Goal: Information Seeking & Learning: Learn about a topic

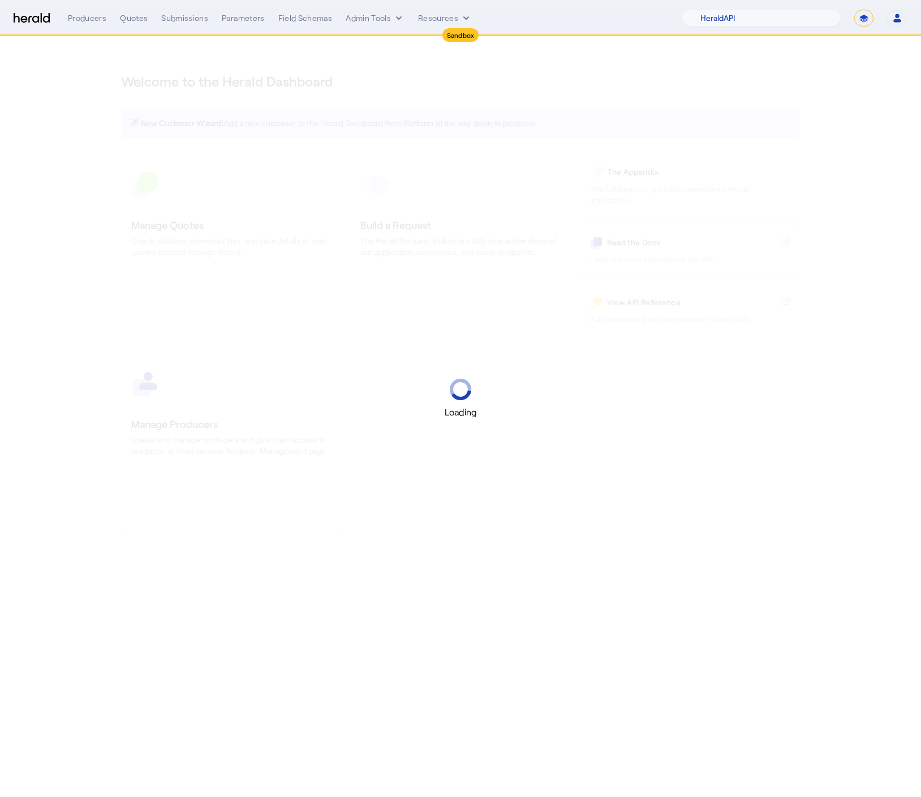
select select "pfm_2v8p_herald_api"
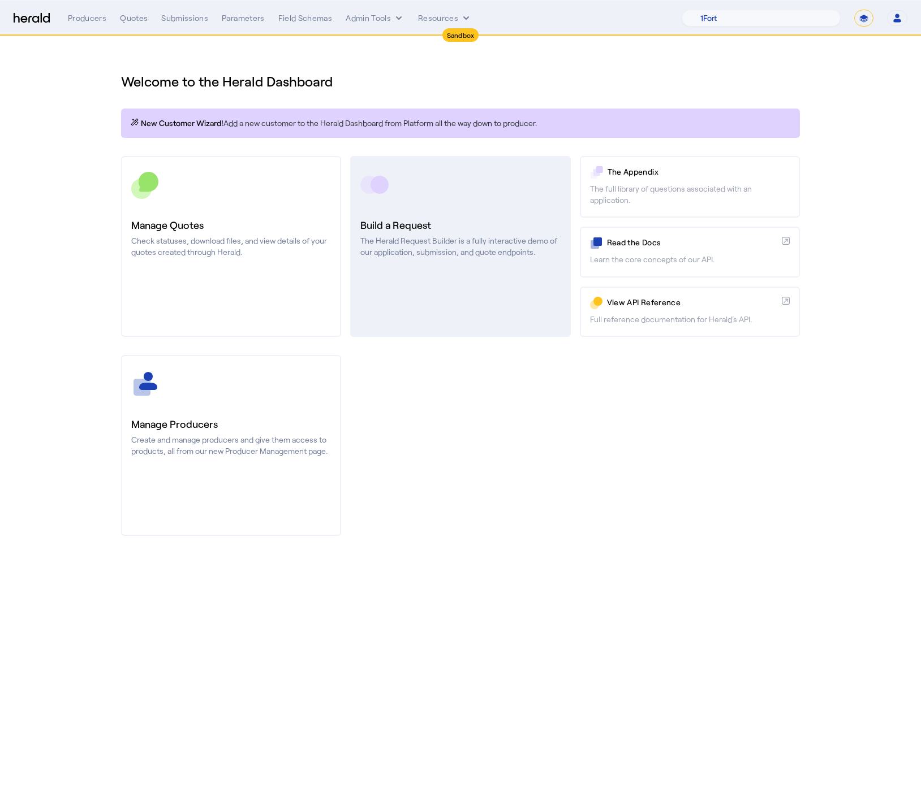
click at [442, 321] on link "Build a Request The Herald Request Builder is a fully interactive demo of our a…" at bounding box center [460, 246] width 220 height 181
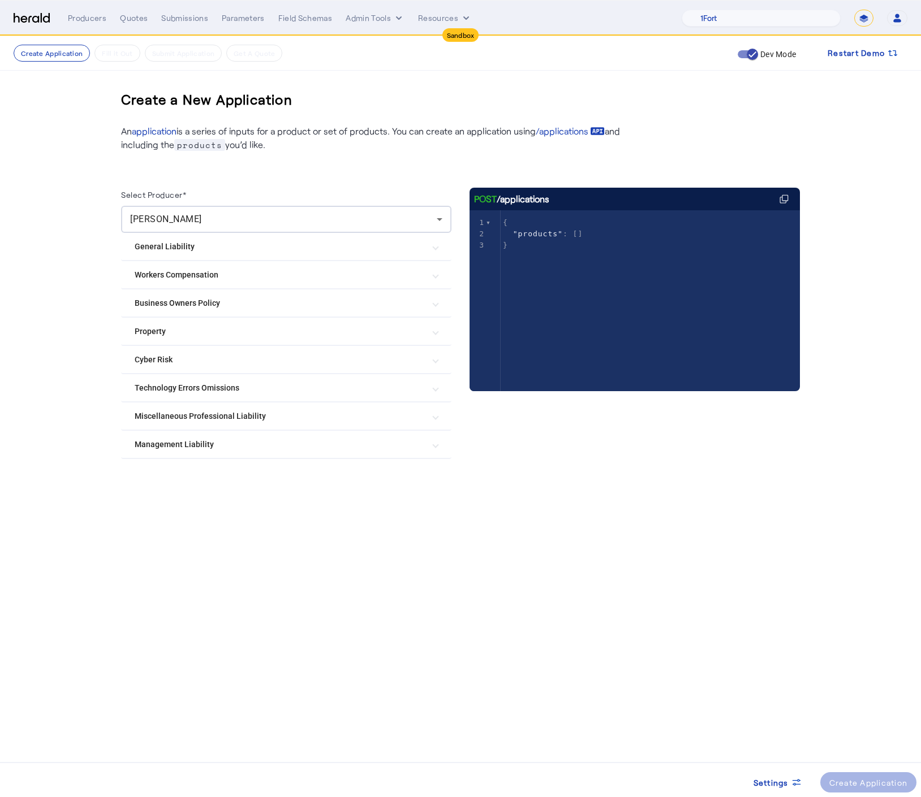
click at [260, 378] on mat-expansion-panel-header "Technology Errors Omissions" at bounding box center [286, 387] width 330 height 27
click at [261, 382] on mat-expansion-panel-header "Technology Errors Omissions" at bounding box center [286, 392] width 330 height 36
click at [256, 387] on Omissions "Technology Errors Omissions" at bounding box center [280, 388] width 290 height 12
click at [258, 384] on mat-expansion-panel-header "Technology Errors Omissions" at bounding box center [286, 392] width 330 height 36
click at [247, 347] on mat-expansion-panel-header "Cyber Risk" at bounding box center [286, 359] width 330 height 27
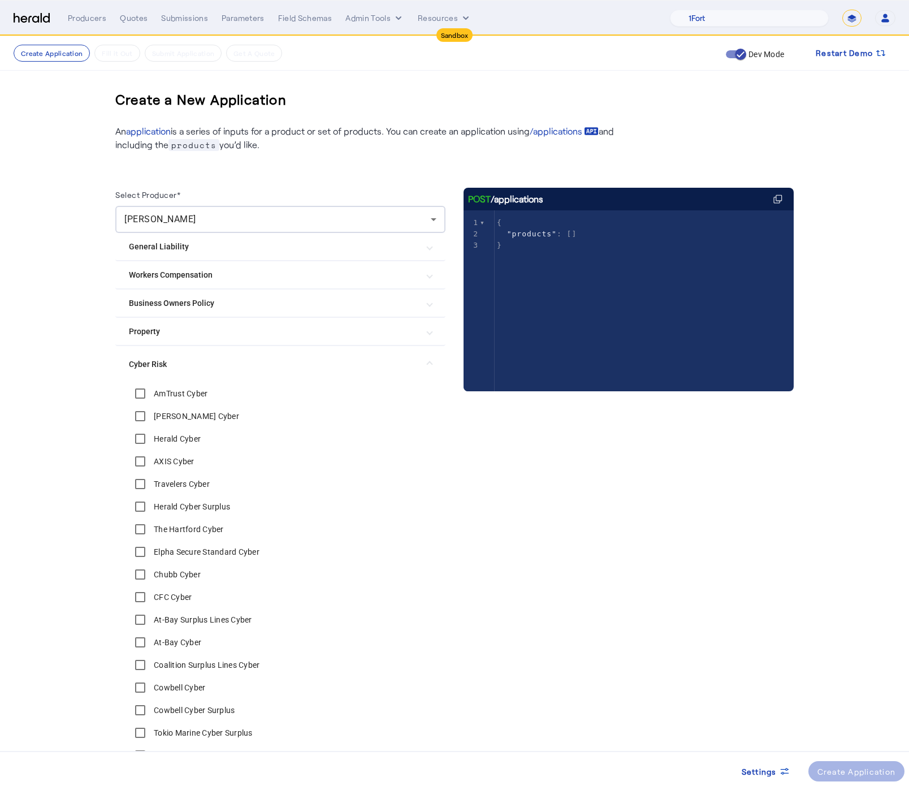
click at [226, 359] on Risk "Cyber Risk" at bounding box center [274, 365] width 290 height 12
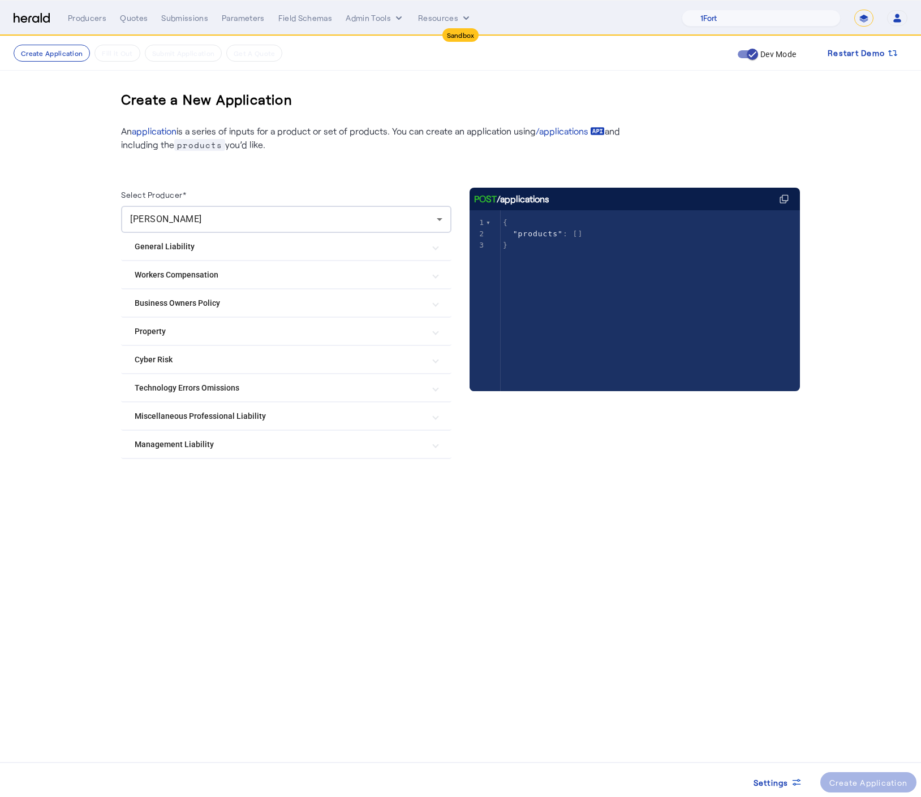
click at [839, 118] on create-application-step "Create Application Fill it Out Submit Application Get A Quote Dev Mode Restart …" at bounding box center [460, 290] width 921 height 509
click at [796, 14] on select "1Fort Acrisure Acturis Affinity Advisors Affinity Risk Agentero AmWins Anzen Ao…" at bounding box center [760, 18] width 159 height 17
click at [711, 10] on select "1Fort Acrisure Acturis Affinity Advisors Affinity Risk Agentero AmWins Anzen Ao…" at bounding box center [760, 18] width 159 height 17
click at [860, 19] on select "**********" at bounding box center [863, 18] width 19 height 17
select select "**********"
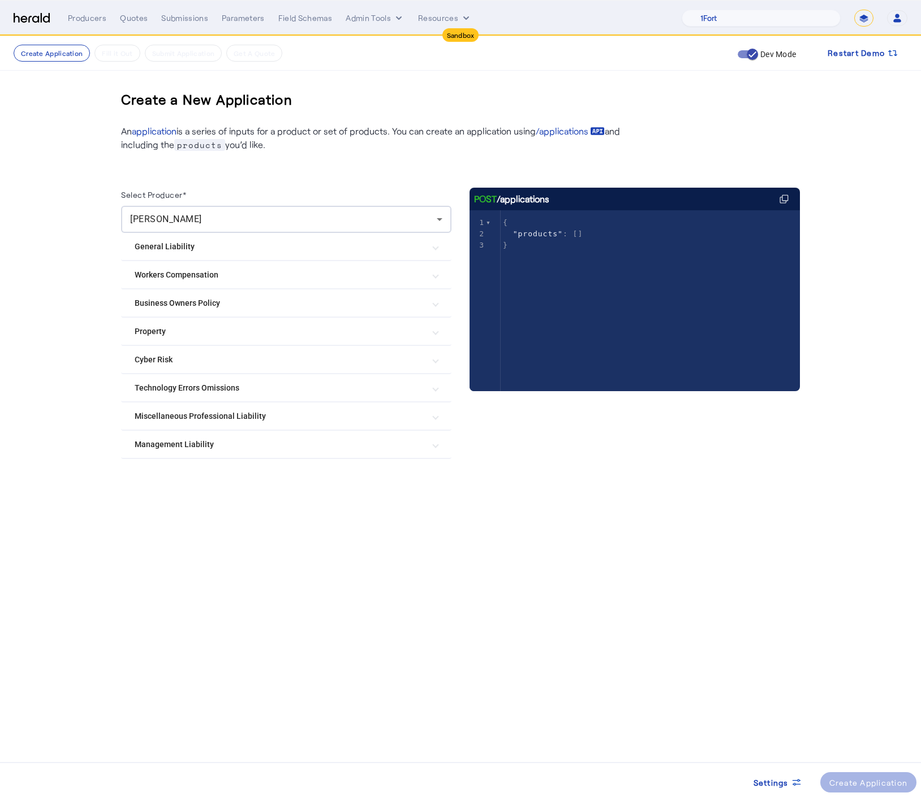
click at [854, 10] on select "**********" at bounding box center [863, 18] width 19 height 17
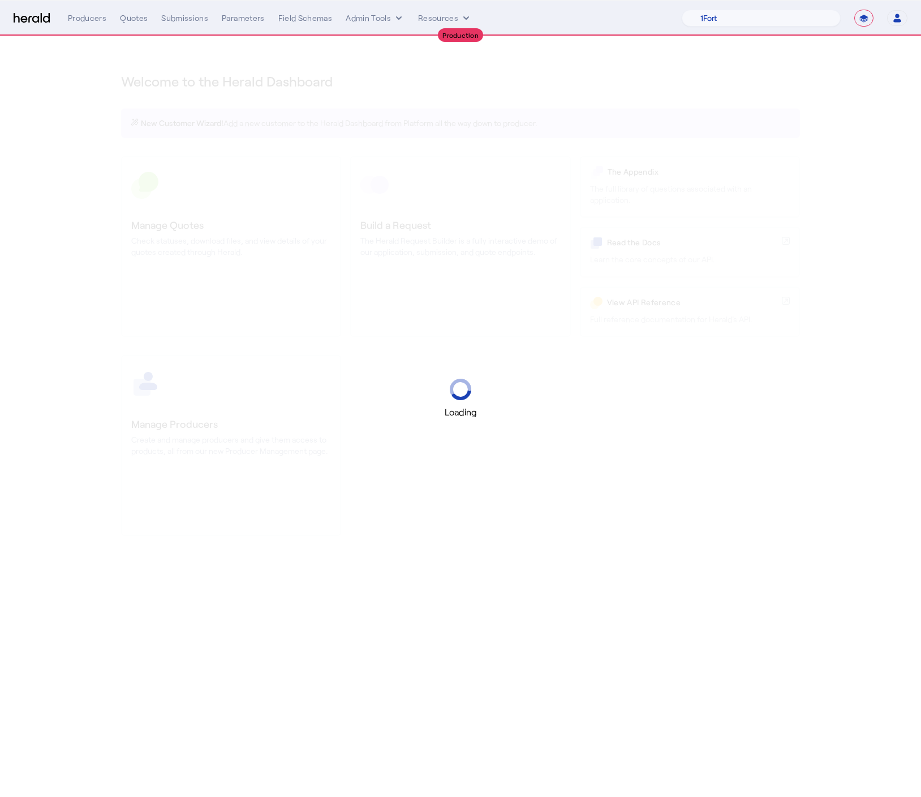
click at [899, 146] on div "Loading" at bounding box center [460, 398] width 921 height 797
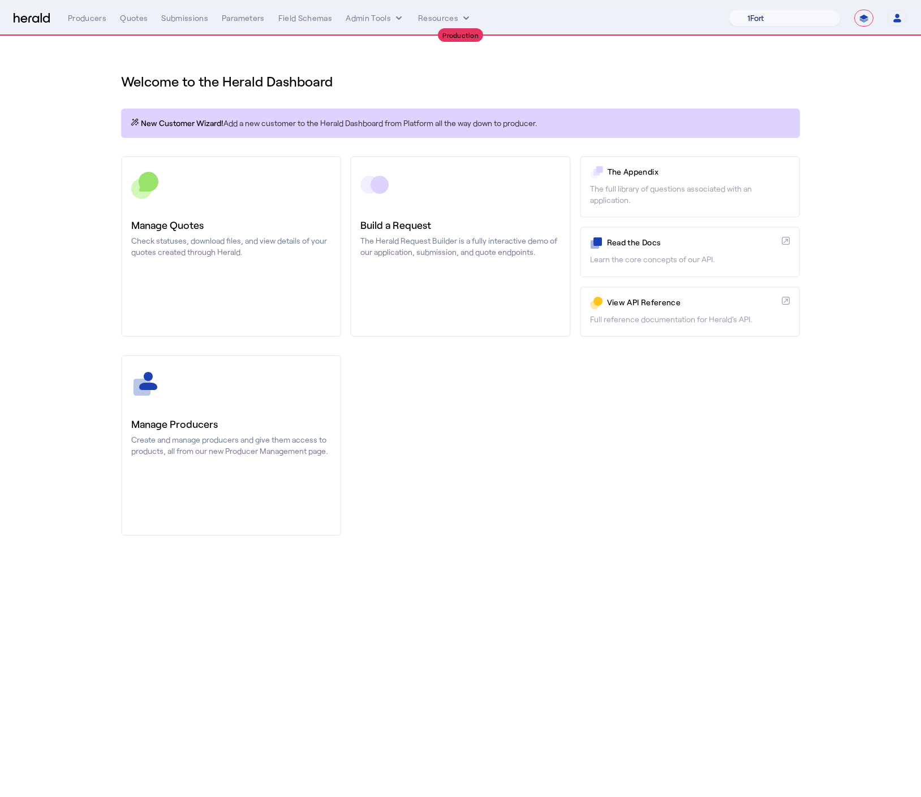
click at [784, 26] on select "1Fort Affinity Risk Billy BindHQ Bunker CRC Campus Coverage Citadel Fifthwall F…" at bounding box center [784, 18] width 112 height 17
click at [875, 16] on div "**********" at bounding box center [817, 18] width 179 height 17
click at [867, 20] on select "**********" at bounding box center [863, 18] width 19 height 17
click at [790, 19] on select "1Fort Affinity Risk Billy BindHQ Bunker CRC Campus Coverage Citadel Fifthwall F…" at bounding box center [784, 18] width 112 height 17
click at [795, 19] on select "1Fort Affinity Risk Billy BindHQ Bunker CRC Campus Coverage Citadel Fifthwall F…" at bounding box center [784, 18] width 112 height 17
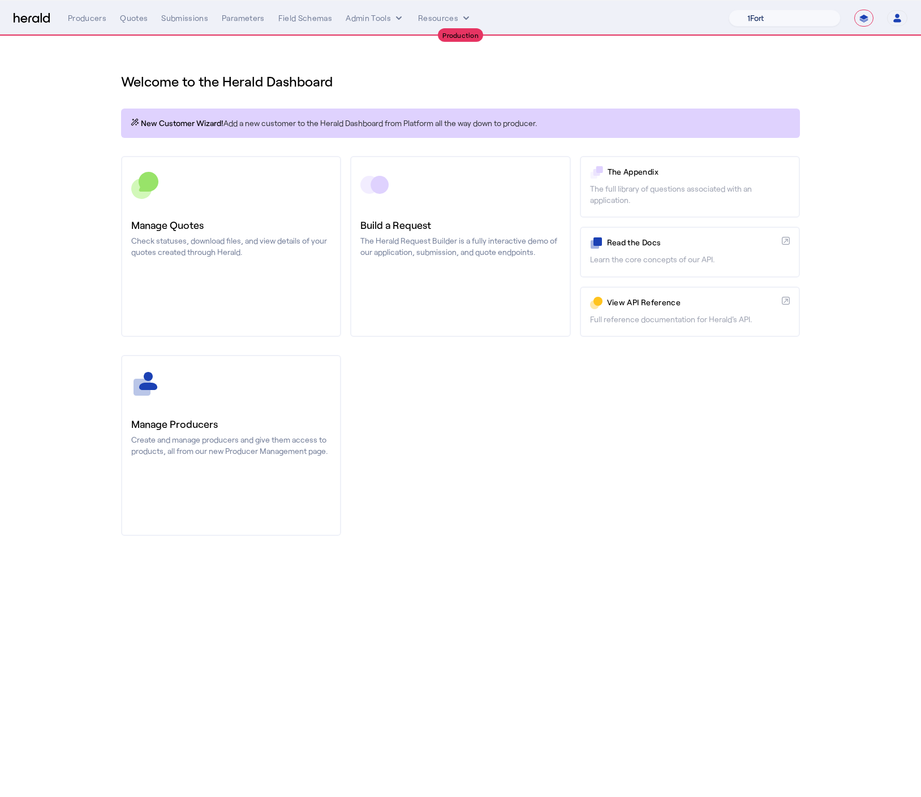
select select "pfm_xsxs_xsbrokers"
click at [728, 10] on select "1Fort Affinity Risk Billy BindHQ Bunker CRC Campus Coverage Citadel Fifthwall F…" at bounding box center [784, 18] width 112 height 17
click at [92, 111] on div "You are now impersonating the XS Brokers platform." at bounding box center [460, 398] width 921 height 797
click at [146, 14] on div "You are now impersonating the XS Brokers platform." at bounding box center [460, 398] width 921 height 797
click at [124, 24] on div "You are now impersonating the XS Brokers platform." at bounding box center [460, 398] width 921 height 797
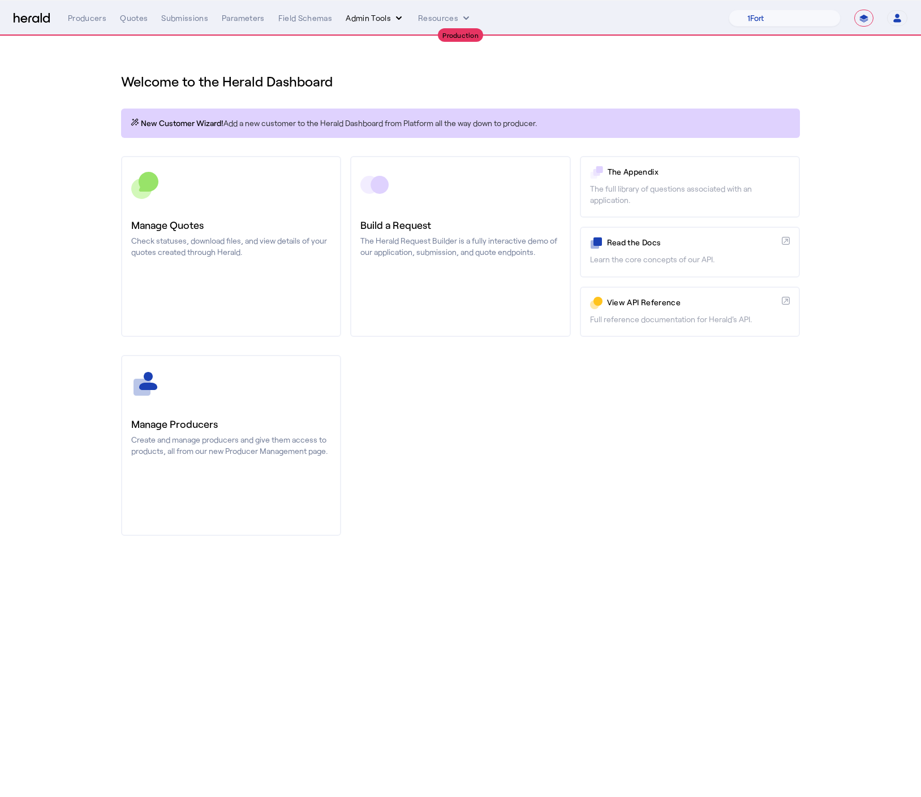
click at [385, 16] on button "Admin Tools" at bounding box center [375, 17] width 59 height 11
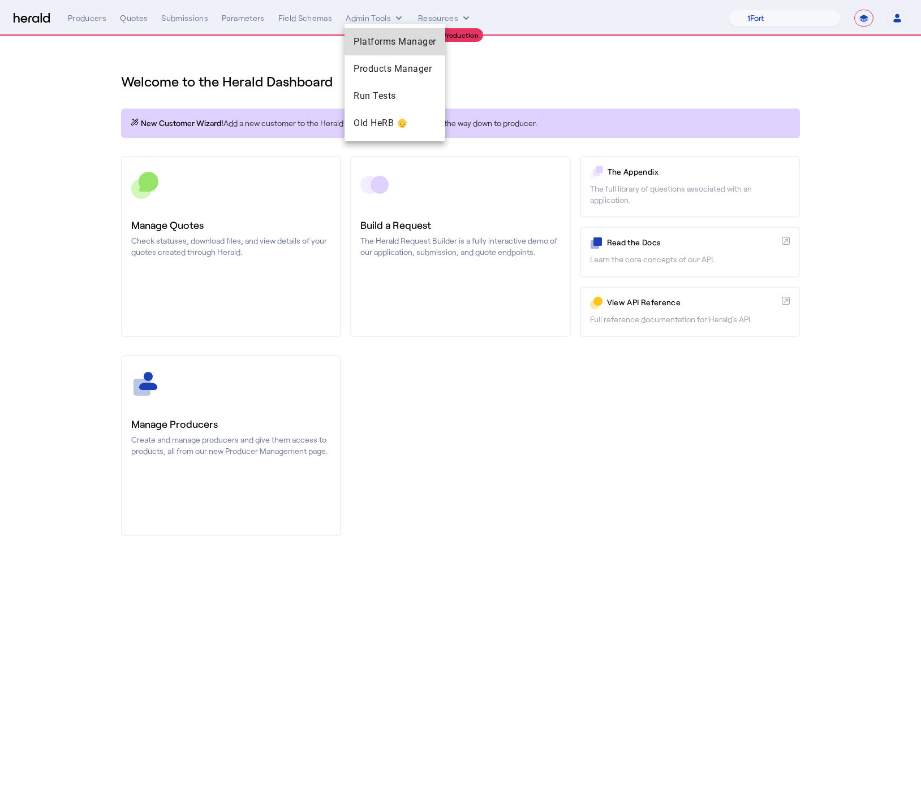
click at [397, 31] on div "Platforms Manager" at bounding box center [394, 41] width 101 height 27
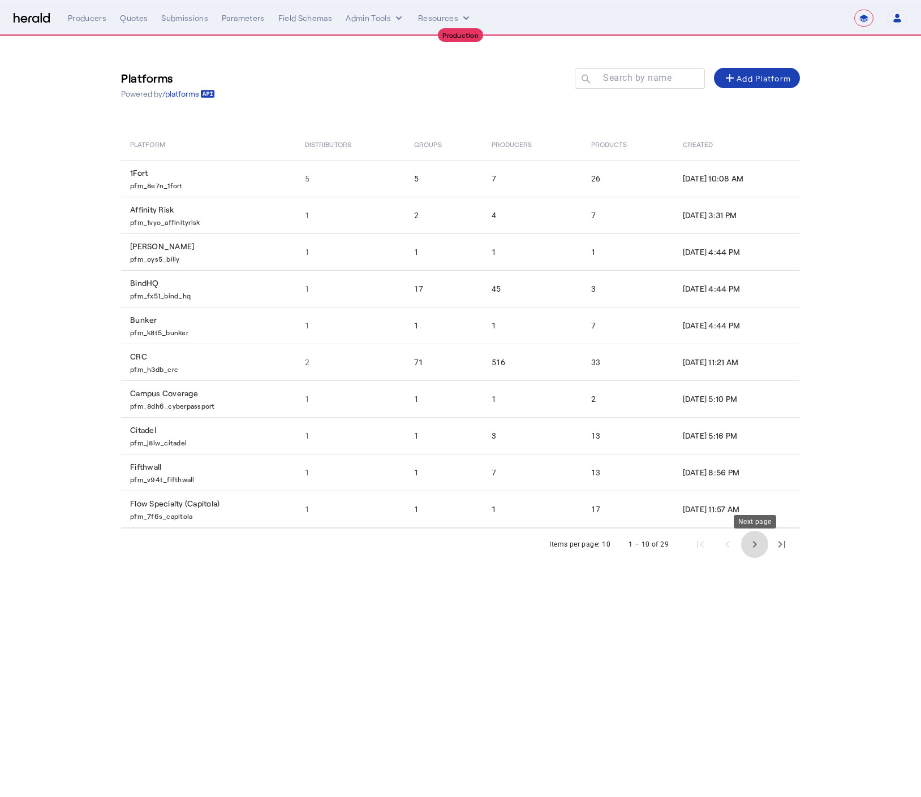
click at [749, 549] on span "Next page" at bounding box center [754, 544] width 27 height 27
click at [750, 550] on span "Next page" at bounding box center [754, 544] width 27 height 27
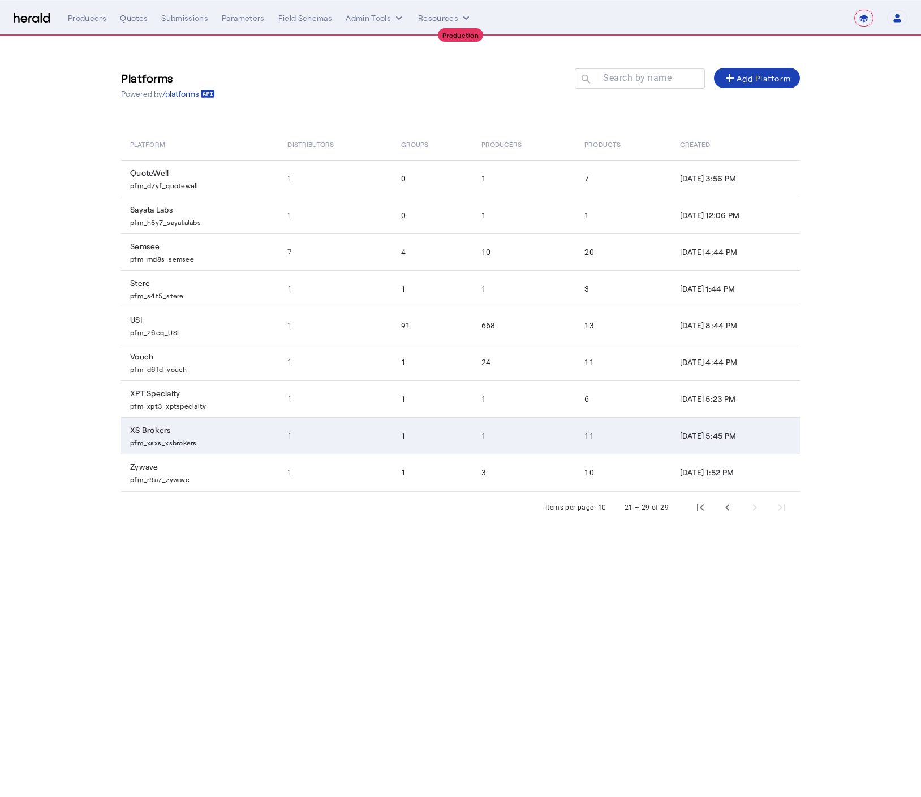
click at [199, 447] on p "pfm_xsxs_xsbrokers" at bounding box center [202, 441] width 144 height 11
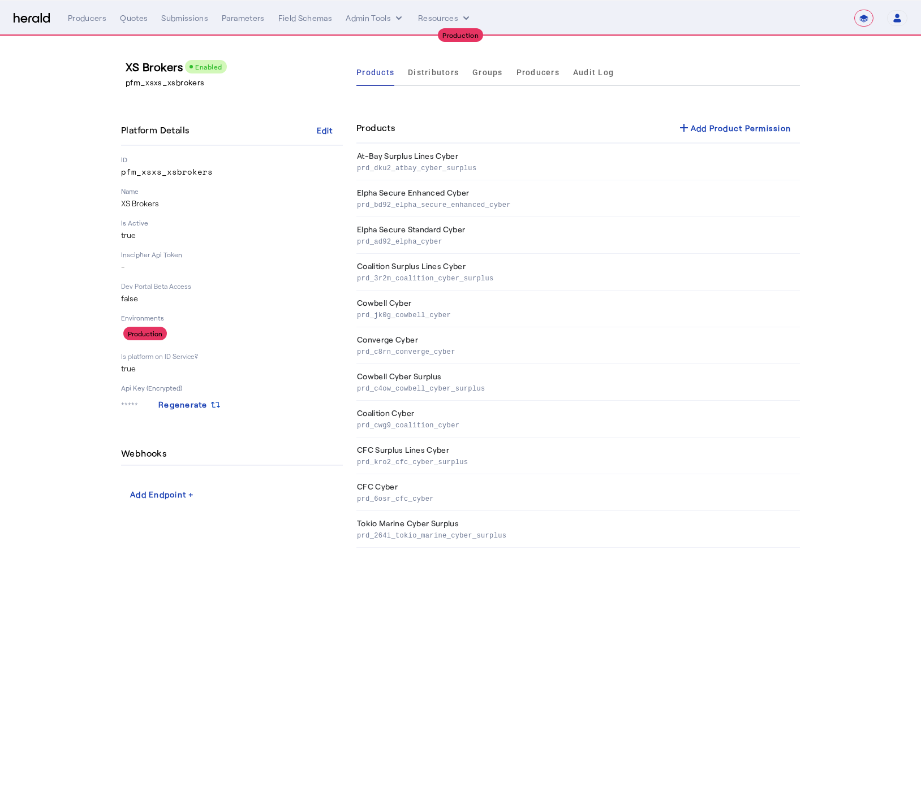
click at [449, 128] on div "Products add Add Product Permission" at bounding box center [577, 128] width 443 height 31
click at [438, 72] on span "Distributors" at bounding box center [433, 72] width 51 height 8
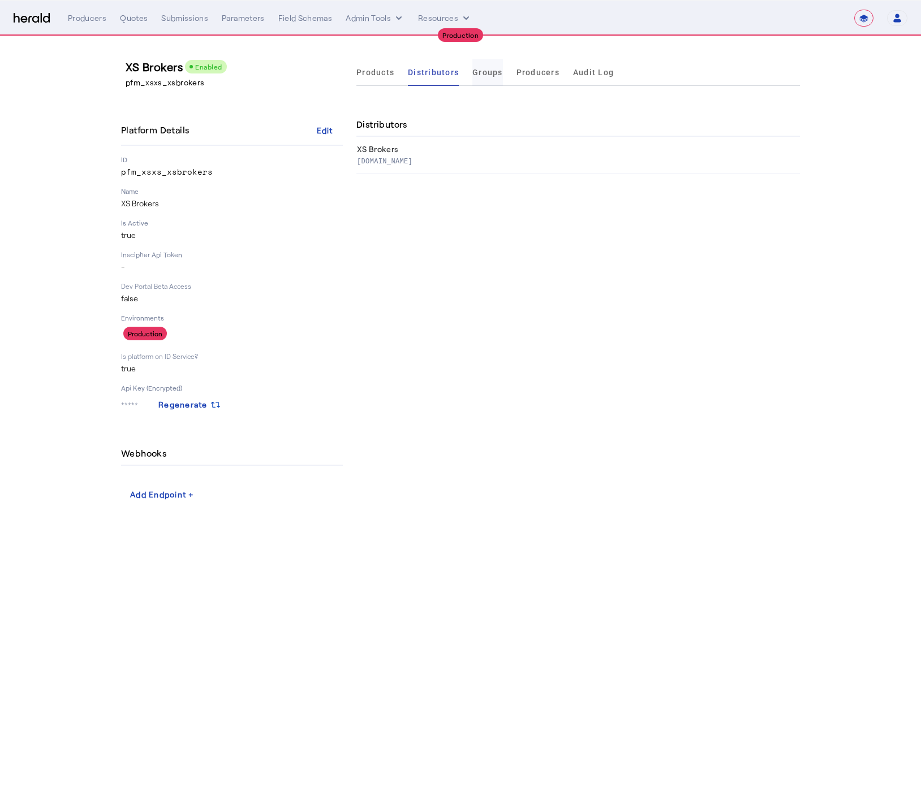
click at [473, 78] on span "Groups" at bounding box center [487, 72] width 31 height 27
click at [476, 130] on div "Groups" at bounding box center [577, 125] width 443 height 24
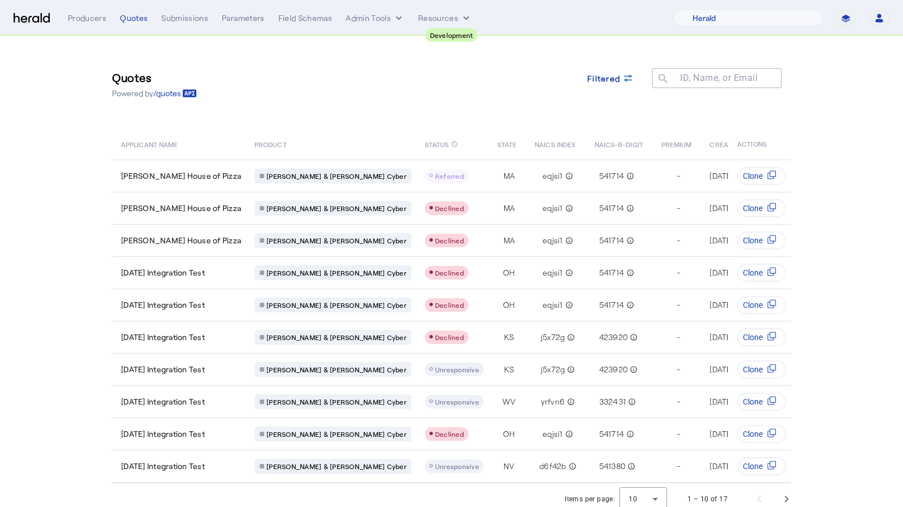
select select "pfm_2v8p_herald_api"
click at [135, 21] on div "Quotes" at bounding box center [134, 17] width 28 height 11
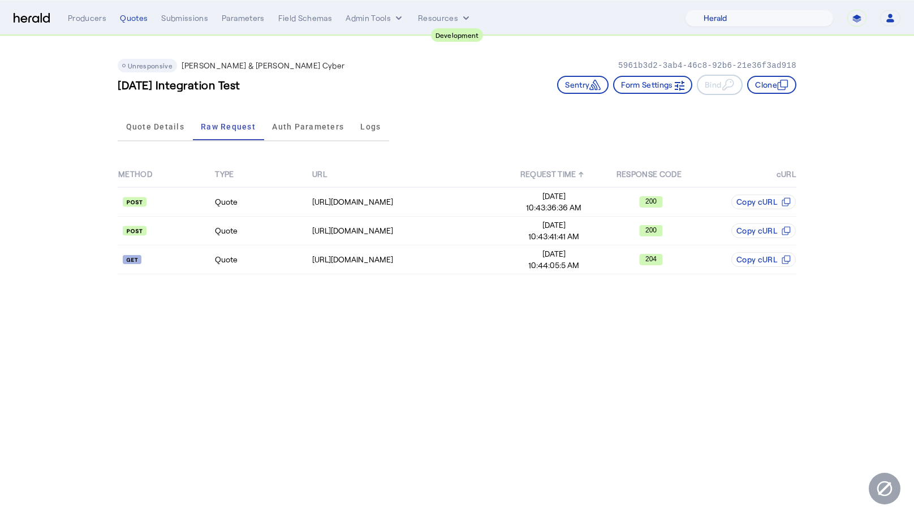
select select "pfm_2v8p_herald_api"
click at [853, 17] on select "**********" at bounding box center [856, 18] width 19 height 17
click at [848, 10] on select "**********" at bounding box center [856, 18] width 19 height 17
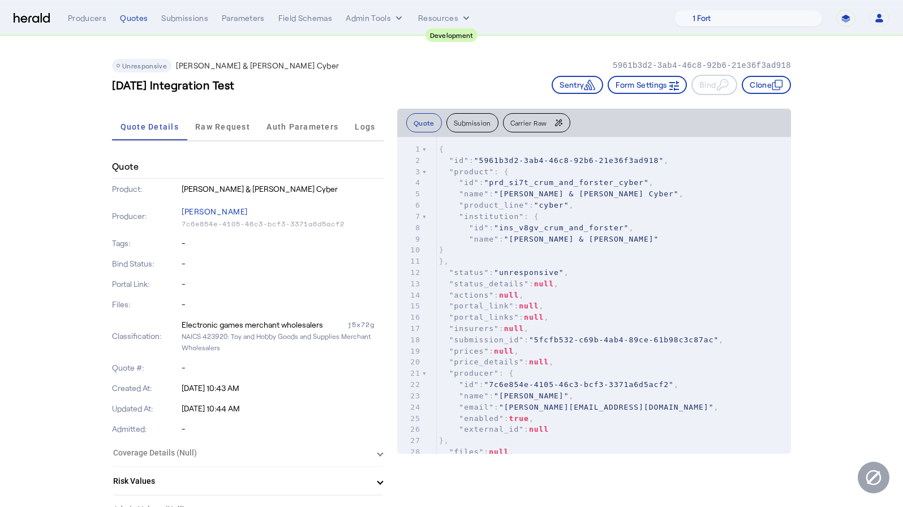
click at [22, 24] on div "**********" at bounding box center [451, 18] width 875 height 17
click at [31, 19] on img at bounding box center [32, 18] width 36 height 11
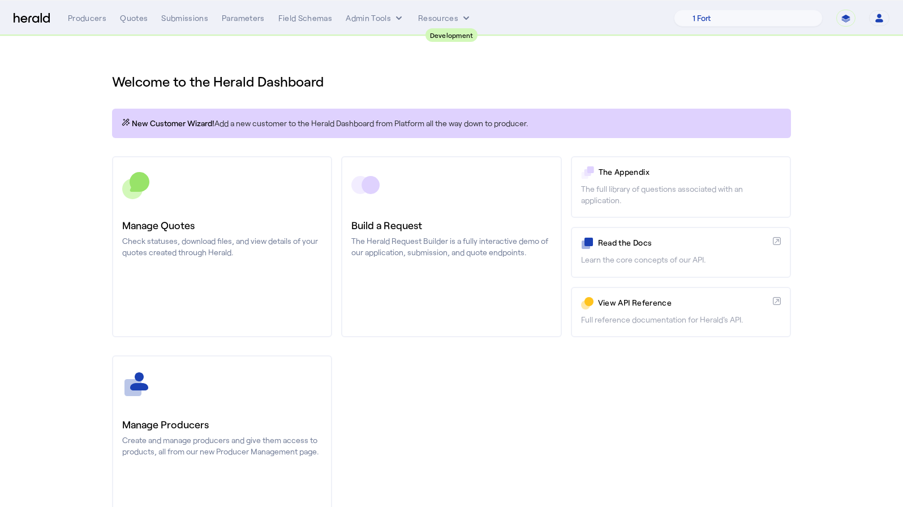
click at [840, 20] on select "**********" at bounding box center [845, 18] width 19 height 17
select select "**********"
click at [836, 10] on select "**********" at bounding box center [845, 18] width 19 height 17
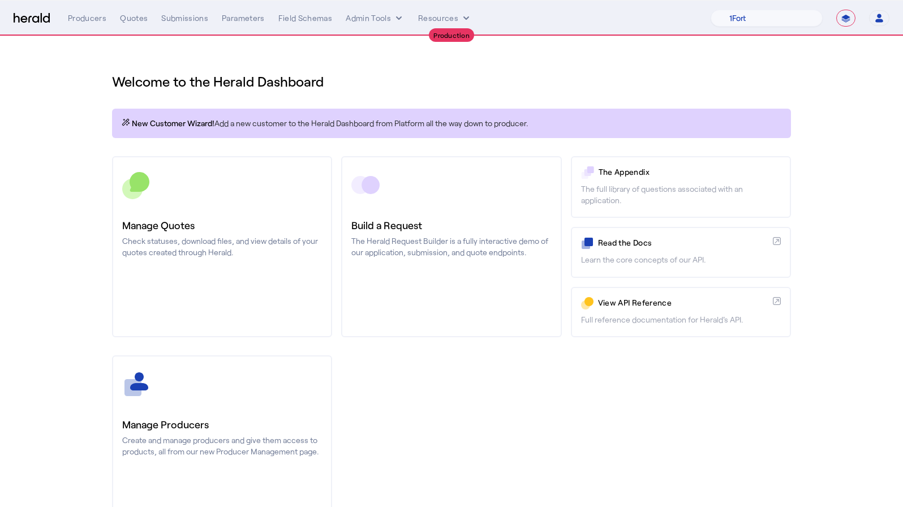
click at [473, 81] on h1 "Welcome to the Herald Dashboard" at bounding box center [451, 81] width 679 height 18
click at [124, 16] on div "Quotes" at bounding box center [134, 17] width 28 height 11
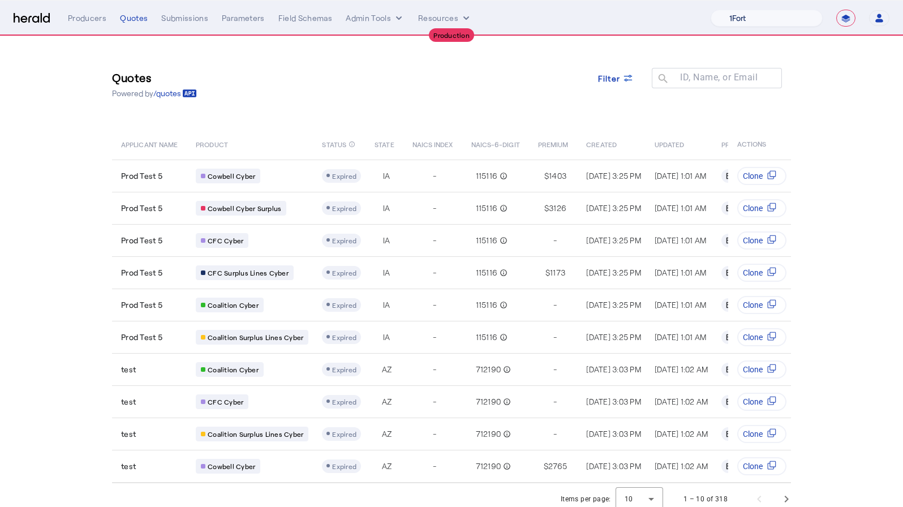
click at [765, 20] on select "1Fort Affinity Risk Billy BindHQ Bunker CRC Campus Coverage Citadel Fifthwall F…" at bounding box center [766, 18] width 112 height 17
select select "pfm_j8lw_citadel"
click at [710, 10] on select "1Fort Affinity Risk Billy BindHQ Bunker CRC Campus Coverage Citadel Fifthwall F…" at bounding box center [766, 18] width 112 height 17
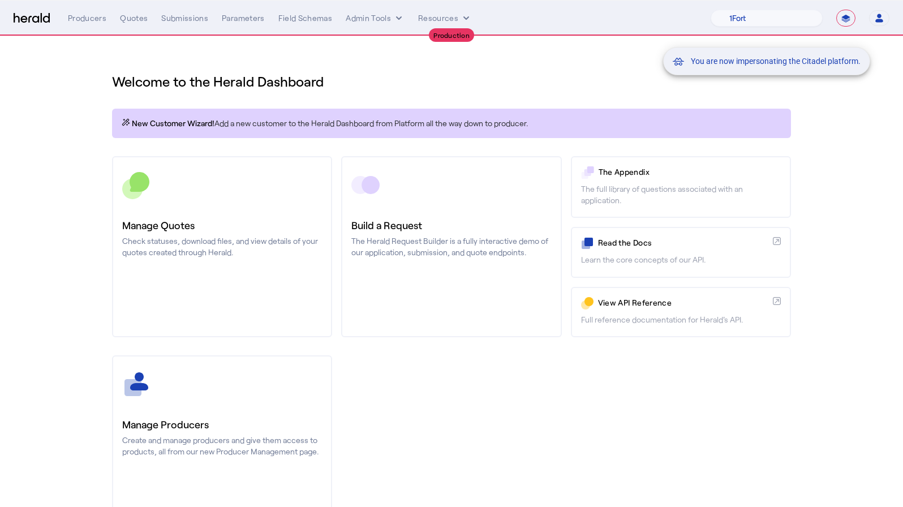
click at [90, 94] on div "You are now impersonating the Citadel platform." at bounding box center [451, 253] width 903 height 507
click at [127, 18] on div "You are now impersonating the Citadel platform." at bounding box center [451, 253] width 903 height 507
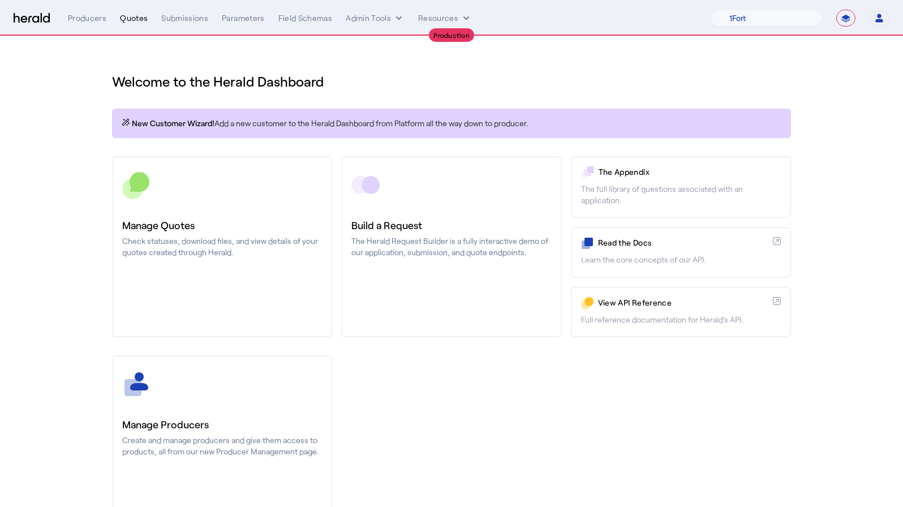
click at [140, 20] on div "Quotes" at bounding box center [134, 17] width 28 height 11
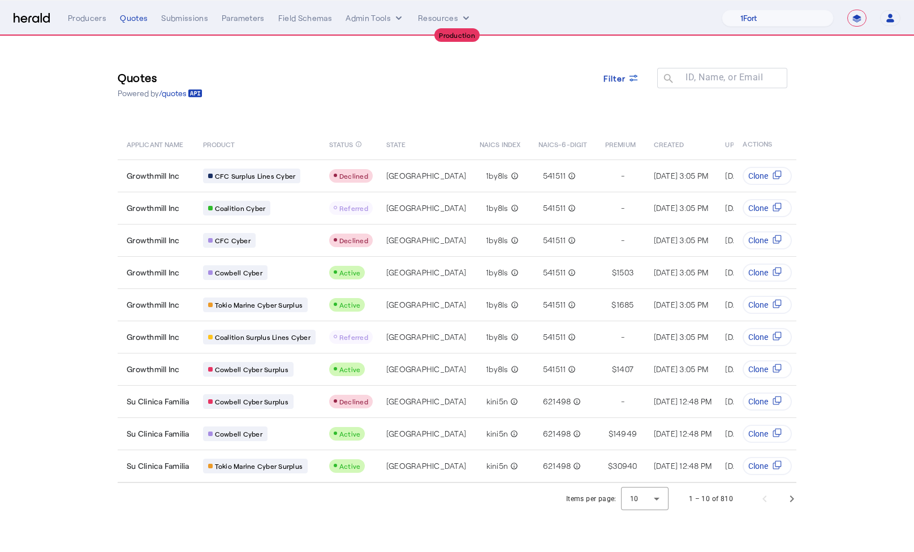
click at [889, 208] on section "Quotes Powered by /quotes Filter ID, Name, or Email search APPLICANT NAME PRODU…" at bounding box center [457, 275] width 914 height 478
click at [620, 79] on span "Filter" at bounding box center [614, 78] width 23 height 12
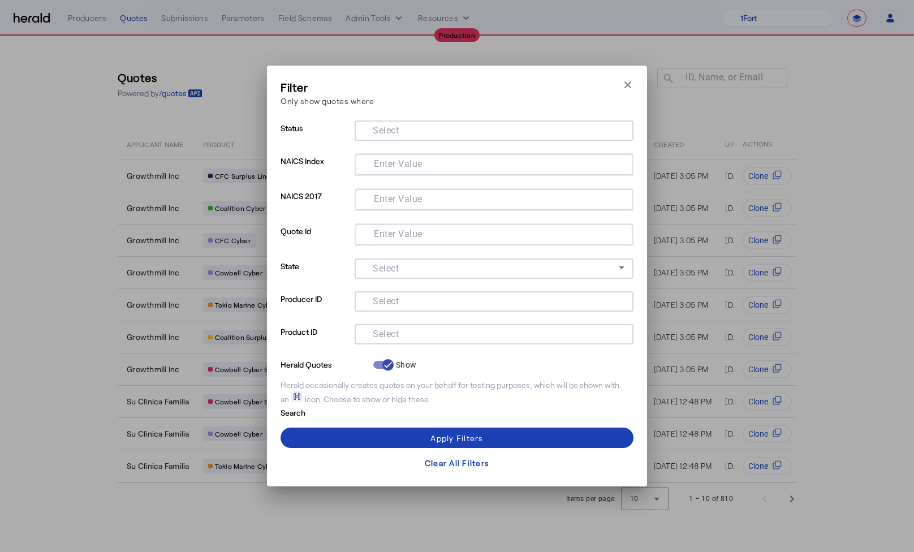
click at [430, 333] on input "Select" at bounding box center [492, 333] width 256 height 14
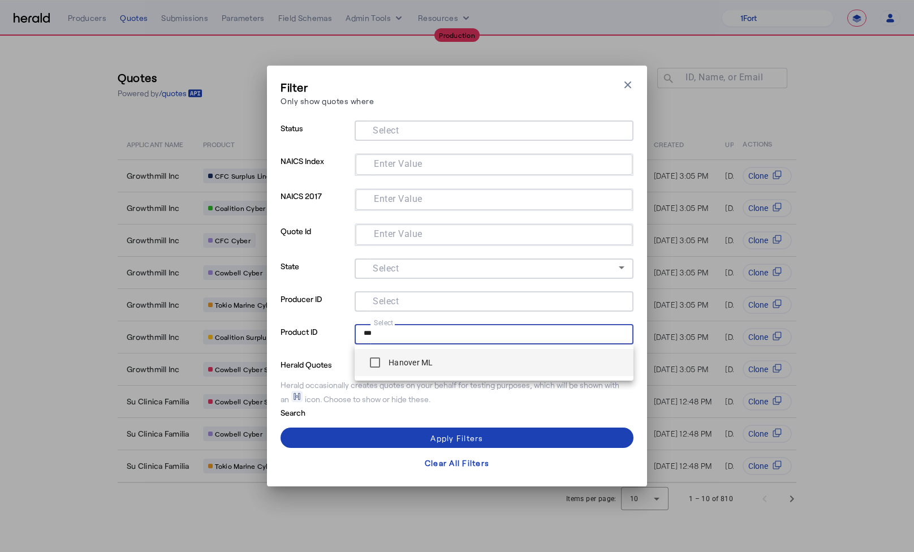
type input "***"
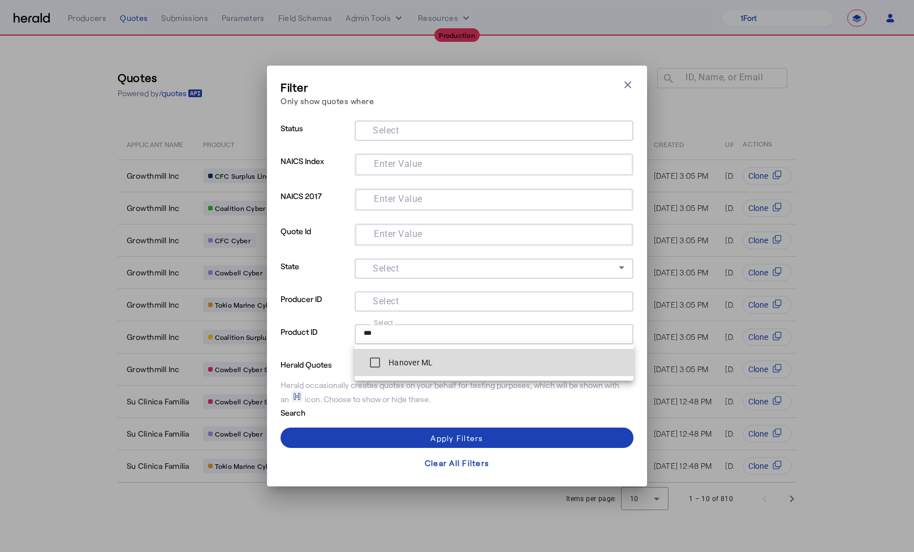
click at [396, 360] on label "Hanover ML" at bounding box center [409, 362] width 47 height 11
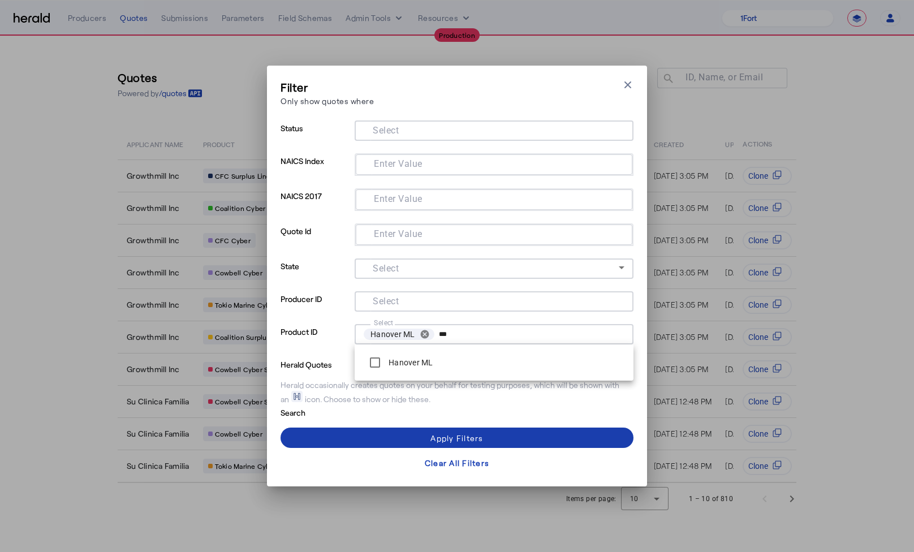
click at [426, 433] on span at bounding box center [457, 437] width 353 height 27
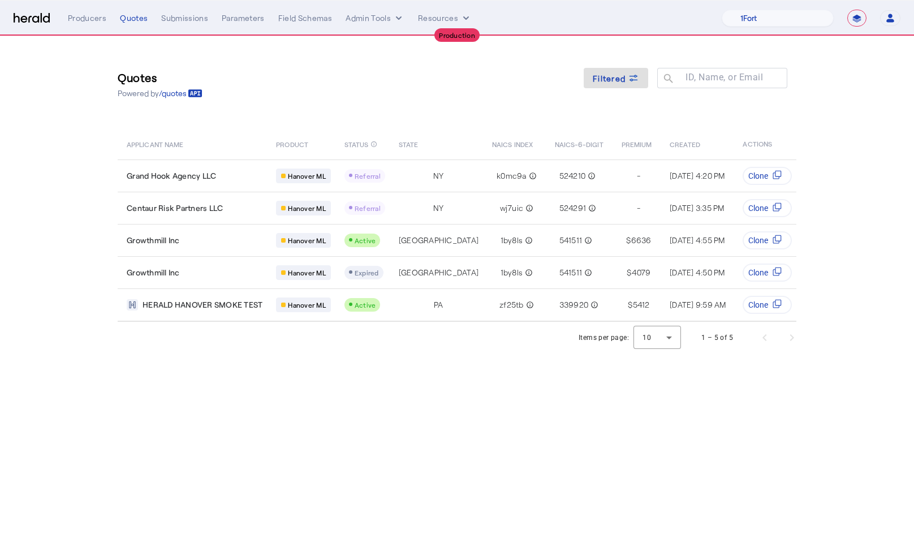
click at [469, 409] on body "**********" at bounding box center [457, 276] width 914 height 552
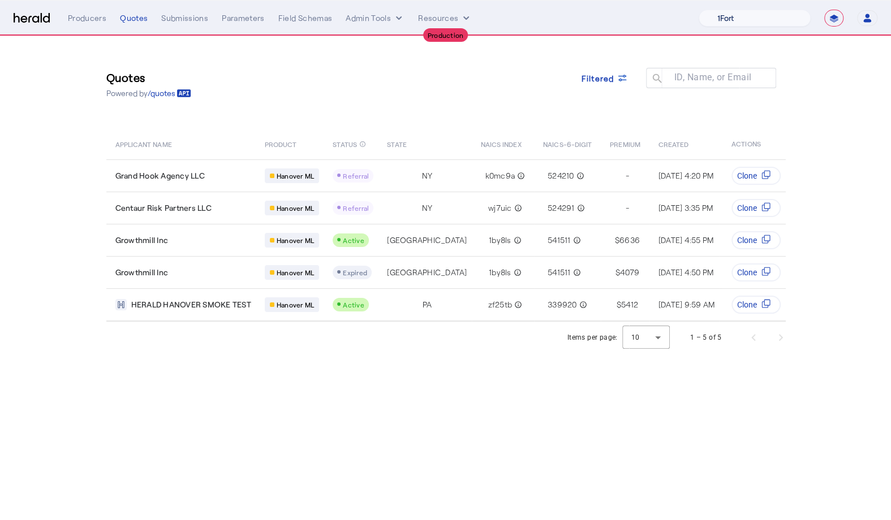
click at [768, 21] on select "1Fort Affinity Risk Billy BindHQ Bunker CRC Campus Coverage Citadel Fifthwall F…" at bounding box center [754, 18] width 112 height 17
click at [698, 10] on select "1Fort Affinity Risk Billy BindHQ Bunker CRC Campus Coverage Citadel Fifthwall F…" at bounding box center [754, 18] width 112 height 17
click at [799, 106] on div "Quotes Powered by /quotes Filtered ID, Name, or Email search APPLICANT NAME PRO…" at bounding box center [446, 179] width 724 height 286
click at [771, 19] on select "1Fort Affinity Risk Billy BindHQ Bunker CRC Campus Coverage Citadel Fifthwall F…" at bounding box center [754, 18] width 112 height 17
select select "pfm_h3db_crc"
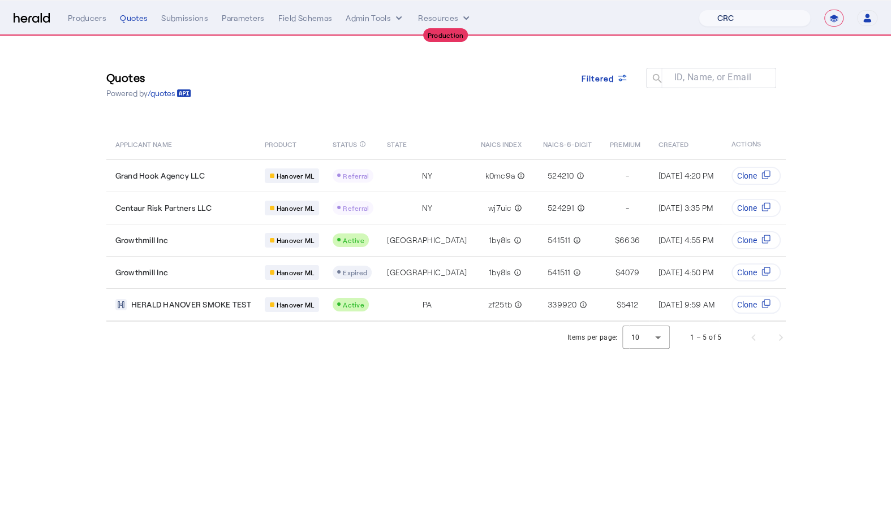
click at [698, 10] on select "1Fort Affinity Risk Billy BindHQ Bunker CRC Campus Coverage Citadel Fifthwall F…" at bounding box center [754, 18] width 112 height 17
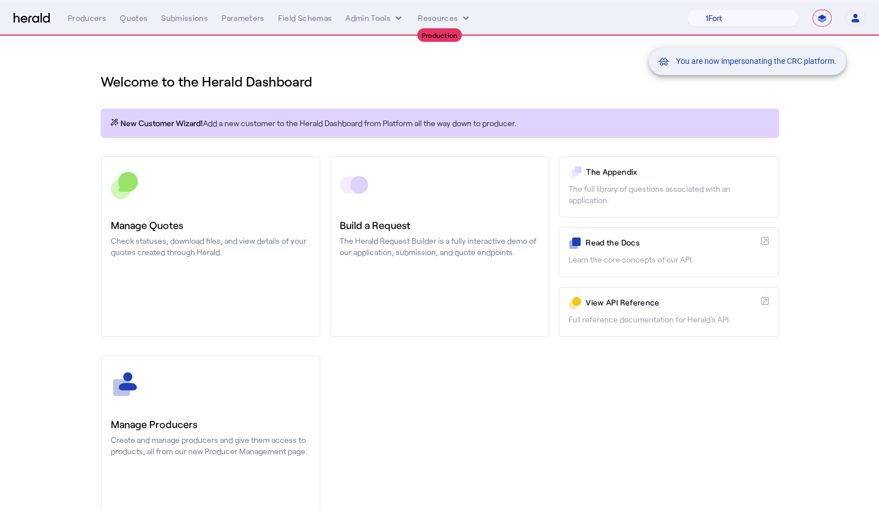
click at [155, 27] on div "You are now impersonating the CRC platform." at bounding box center [439, 254] width 879 height 509
click at [127, 22] on div "You are now impersonating the CRC platform." at bounding box center [439, 254] width 879 height 509
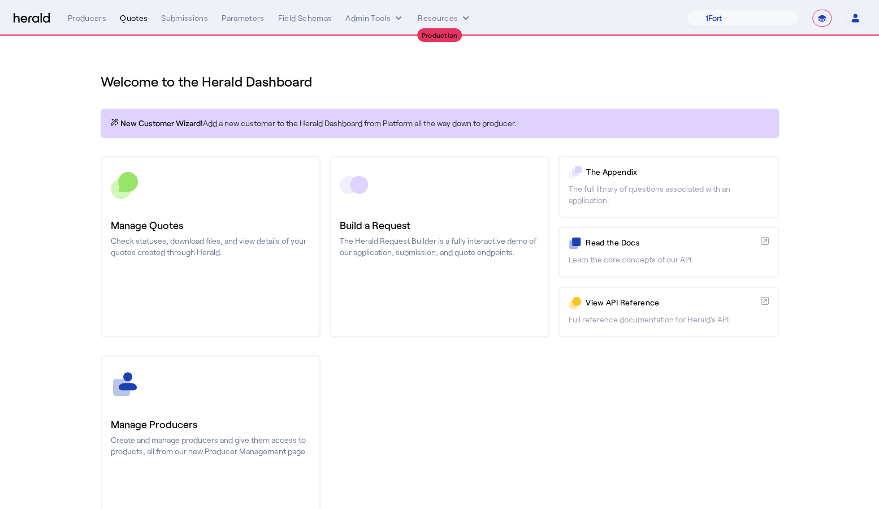
click at [131, 23] on div "Quotes" at bounding box center [134, 17] width 28 height 11
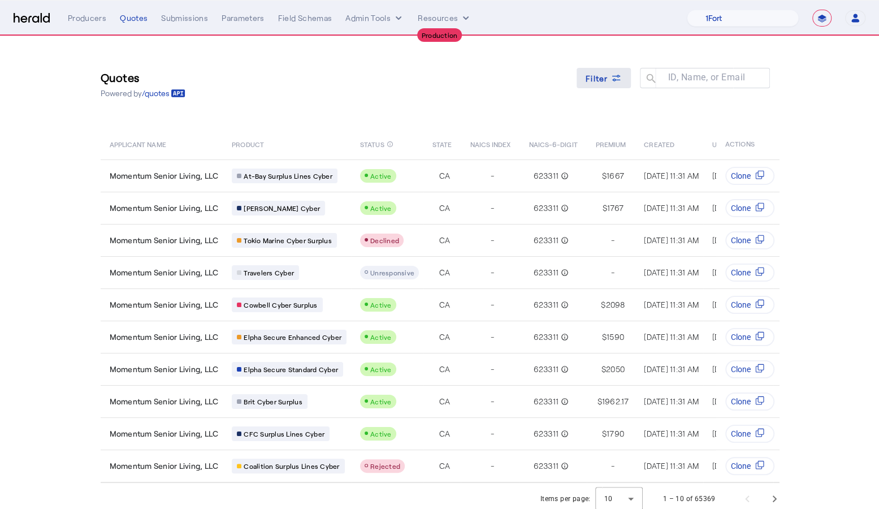
click at [617, 76] on icon at bounding box center [616, 77] width 11 height 11
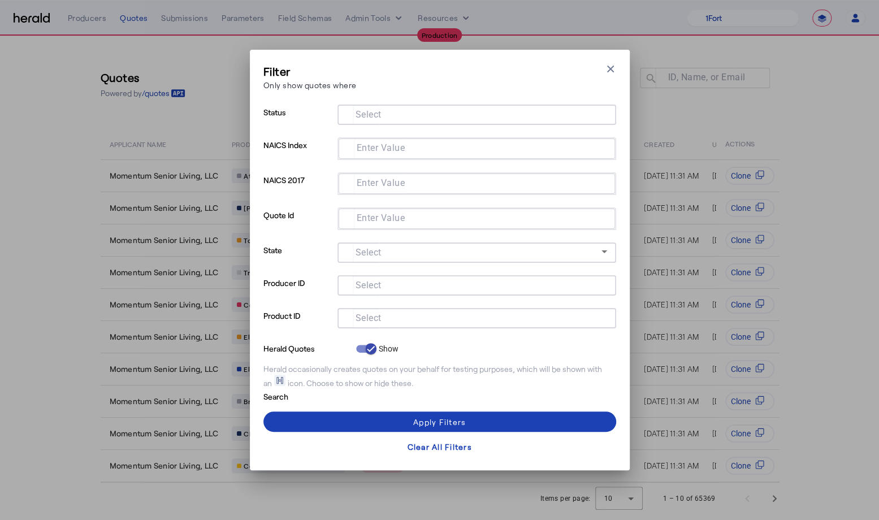
click at [400, 317] on input "Select" at bounding box center [475, 317] width 256 height 14
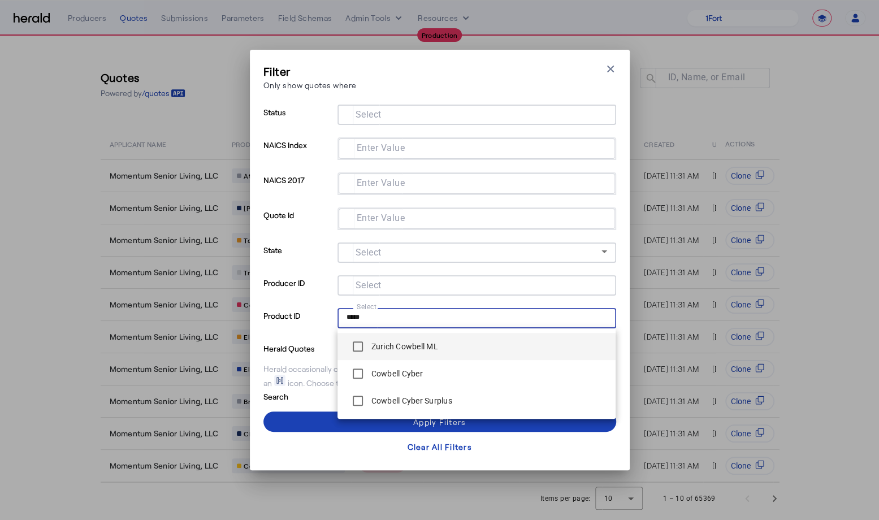
type input "*****"
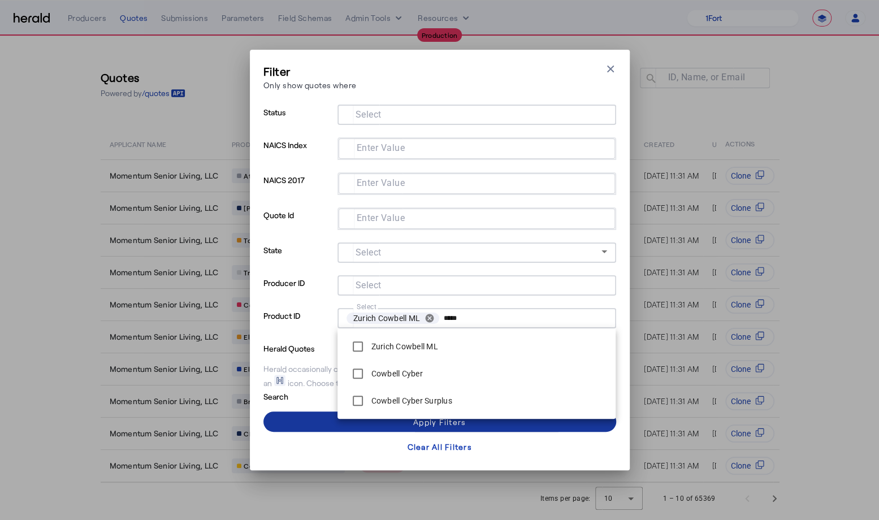
click at [300, 422] on span at bounding box center [440, 421] width 353 height 27
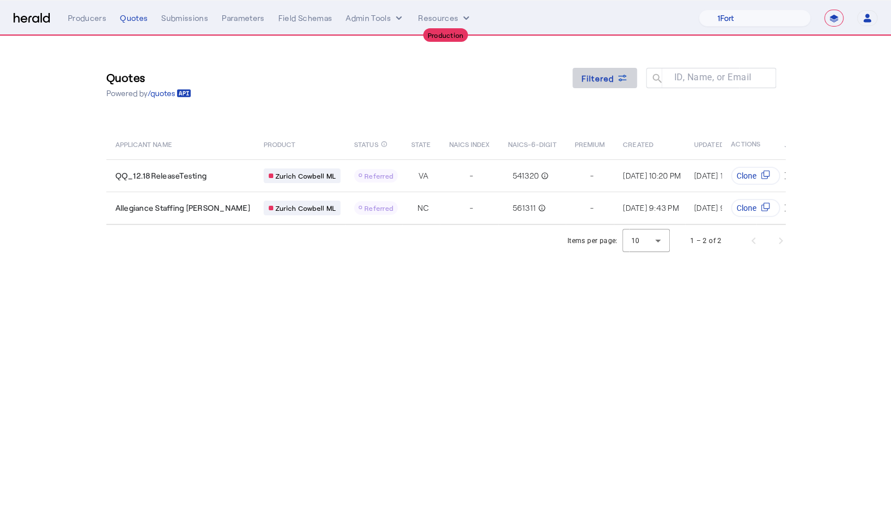
click at [613, 64] on span at bounding box center [604, 77] width 64 height 27
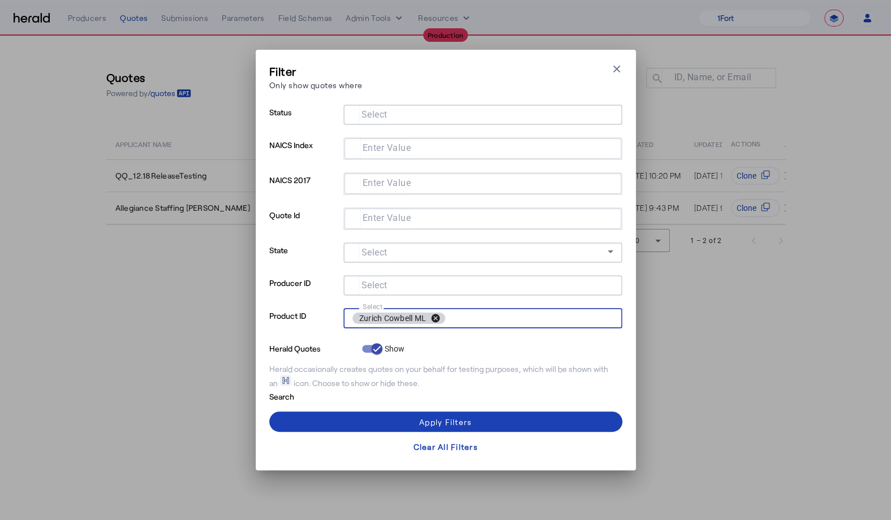
click at [434, 319] on button "cancel" at bounding box center [435, 318] width 19 height 10
type input "*******"
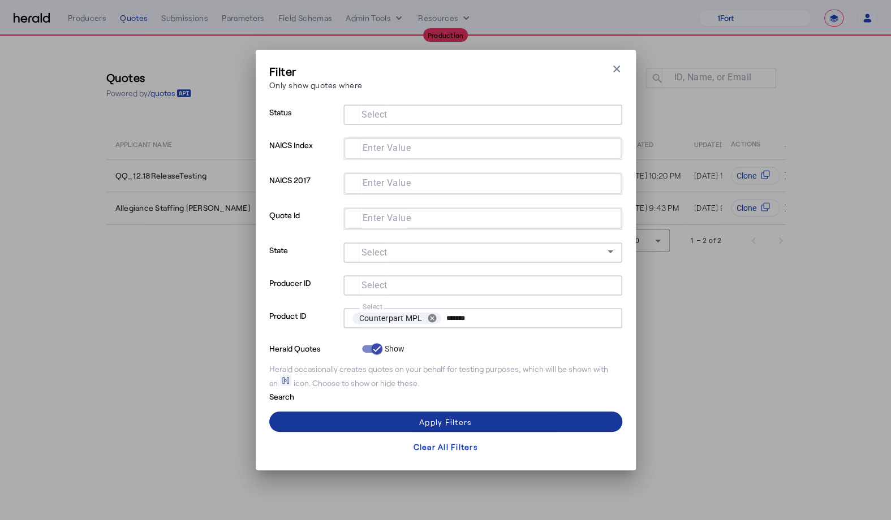
click at [479, 416] on span at bounding box center [445, 421] width 353 height 27
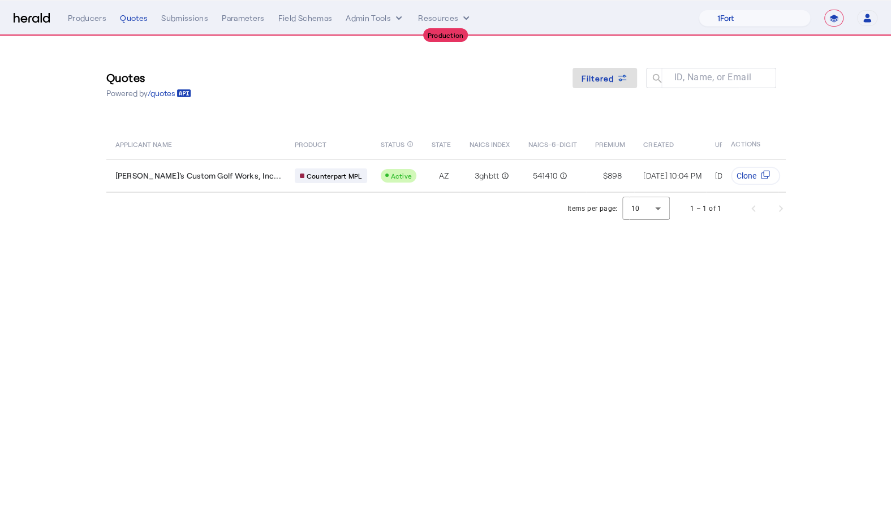
click at [407, 352] on body "**********" at bounding box center [445, 260] width 891 height 520
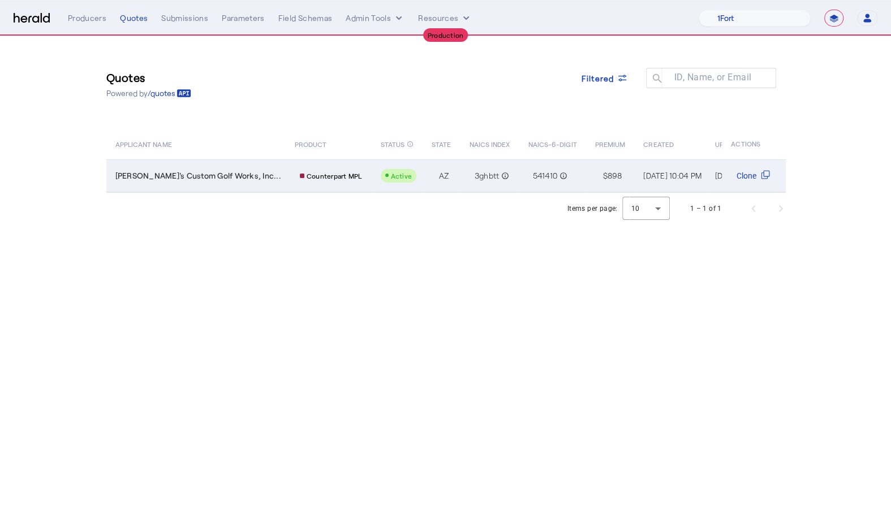
click at [586, 175] on td "$ 898" at bounding box center [610, 175] width 49 height 33
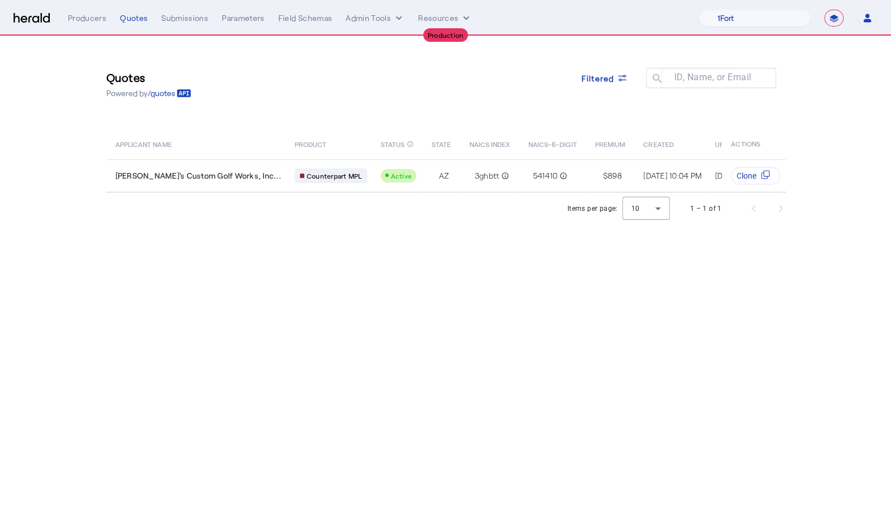
click at [830, 18] on select "**********" at bounding box center [833, 18] width 19 height 17
select select "*******"
click at [824, 10] on select "**********" at bounding box center [833, 18] width 19 height 17
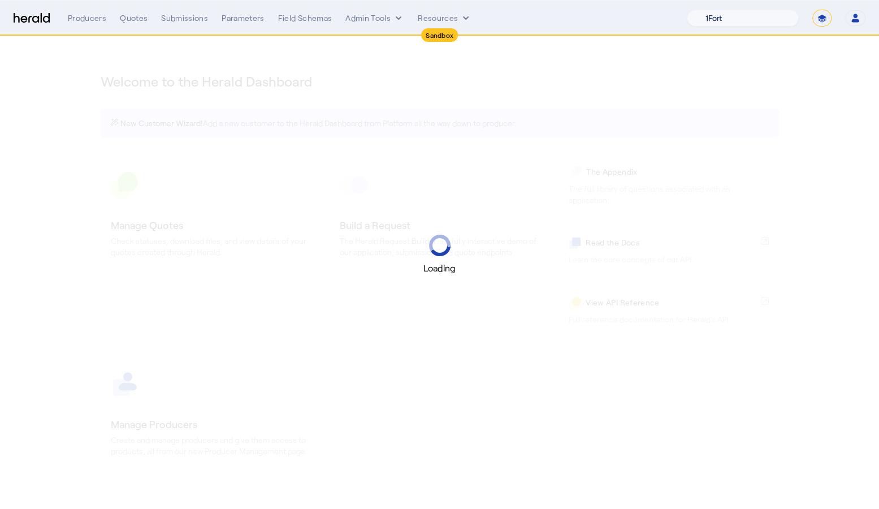
click at [728, 19] on select "1Fort Affinity Risk Billy BindHQ Bunker CRC Campus Coverage Citadel Fifthwall F…" at bounding box center [743, 18] width 112 height 17
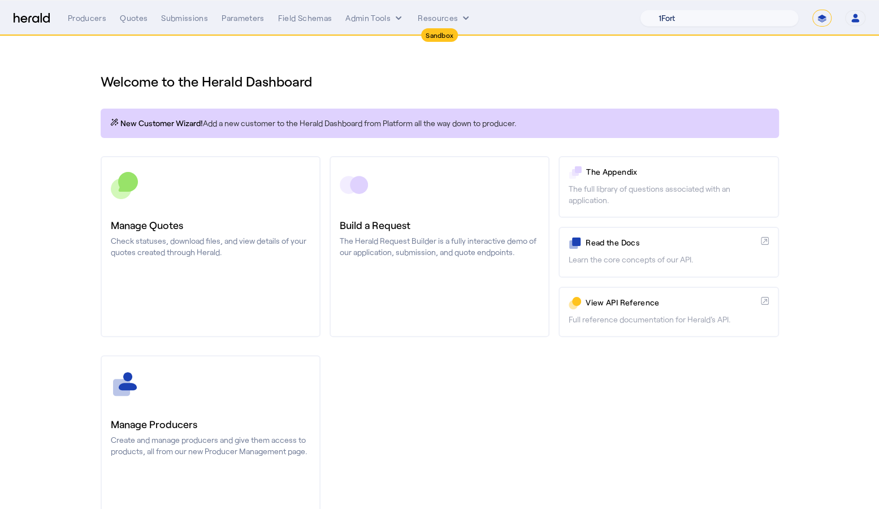
select select "pfm_2v8p_herald_api"
click at [672, 10] on select "1Fort Acrisure Acturis Affinity Advisors Affinity Risk Agentero AmWins Anzen Ao…" at bounding box center [719, 18] width 159 height 17
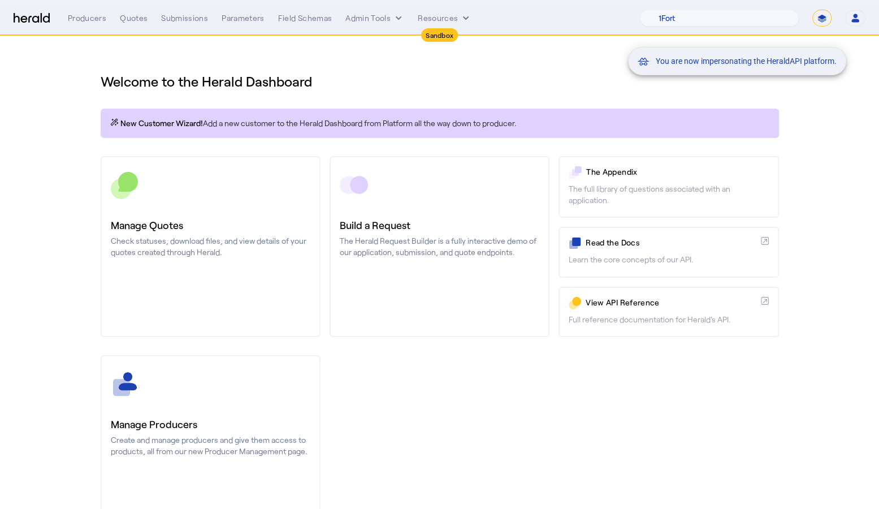
click at [346, 52] on div "You are now impersonating the HeraldAPI platform." at bounding box center [439, 254] width 879 height 509
click at [115, 23] on div "You are now impersonating the HeraldAPI platform." at bounding box center [439, 254] width 879 height 509
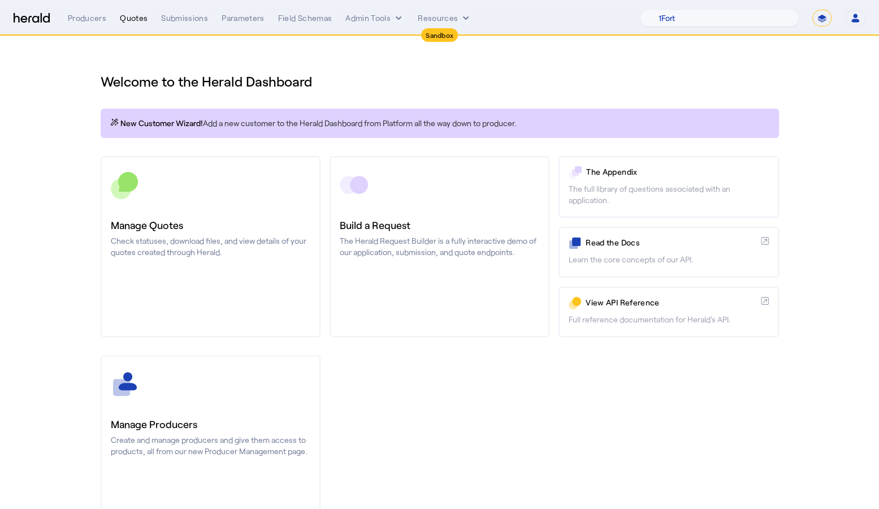
click at [136, 20] on div "Quotes" at bounding box center [134, 17] width 28 height 11
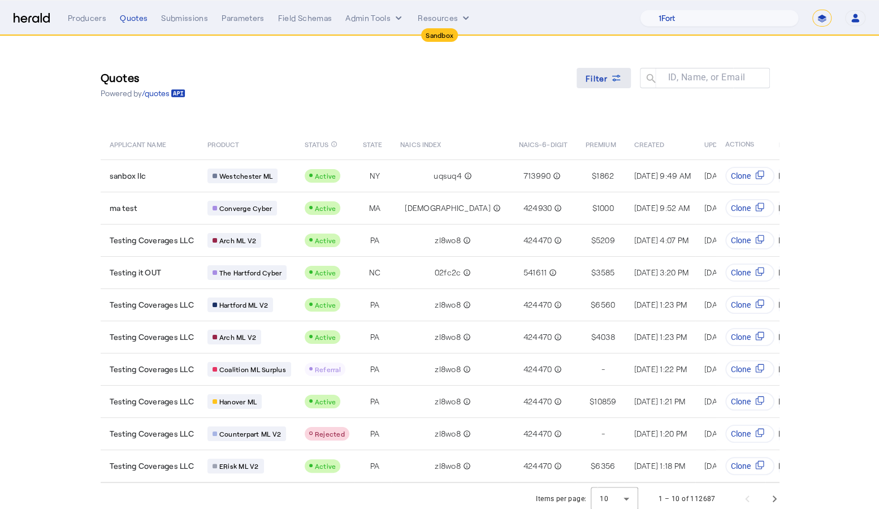
click at [590, 81] on span at bounding box center [604, 77] width 54 height 27
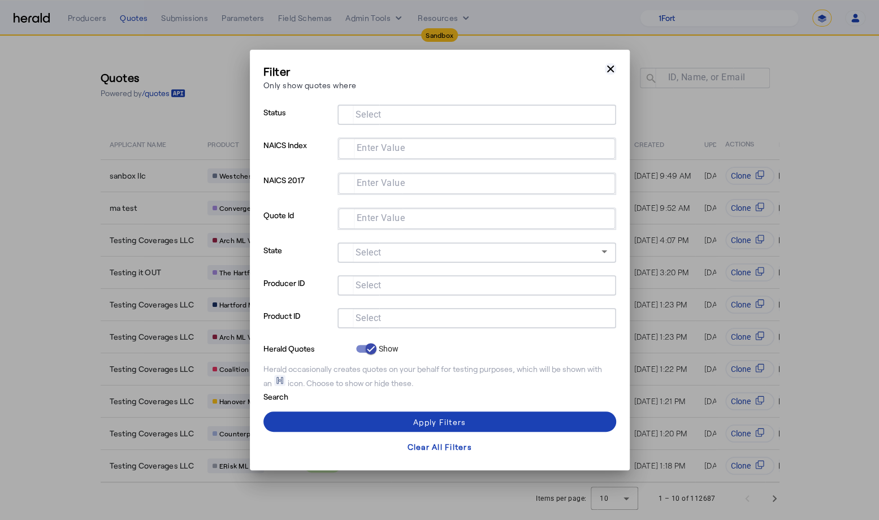
click at [614, 70] on icon "button" at bounding box center [610, 68] width 11 height 11
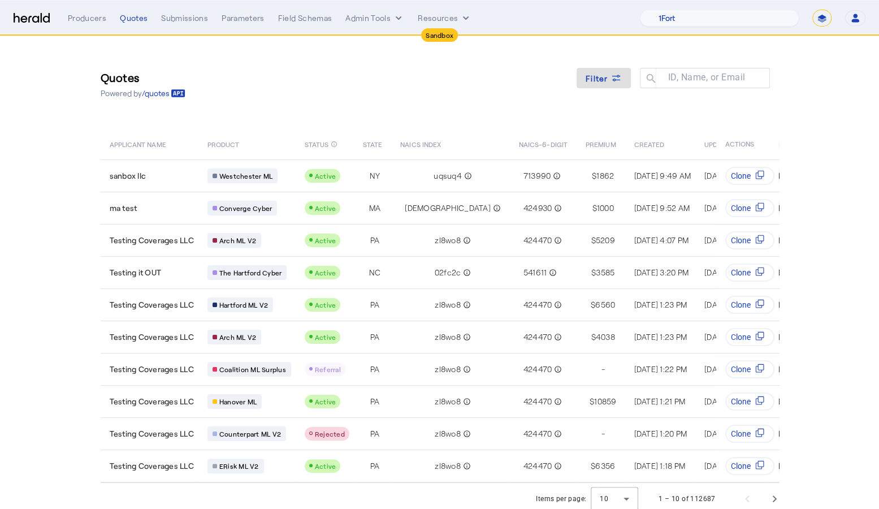
click at [27, 17] on img at bounding box center [32, 18] width 36 height 11
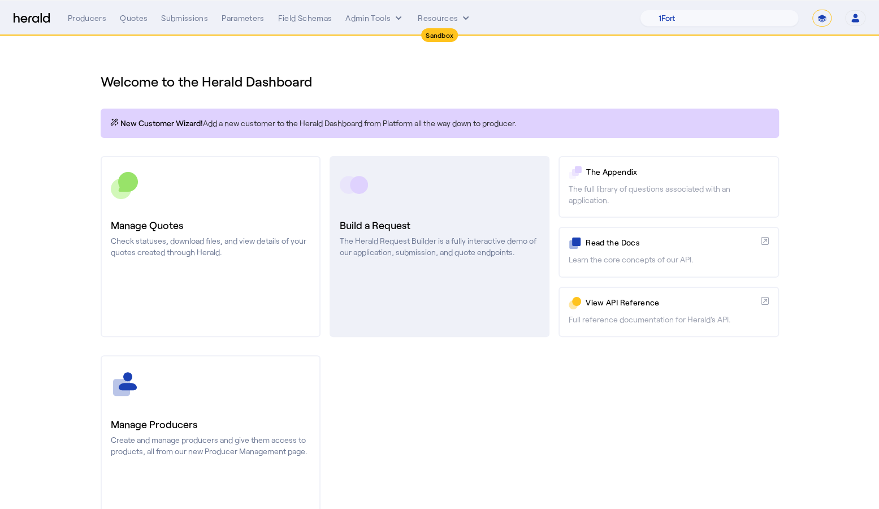
click at [432, 251] on p "The Herald Request Builder is a fully interactive demo of our application, subm…" at bounding box center [440, 246] width 200 height 23
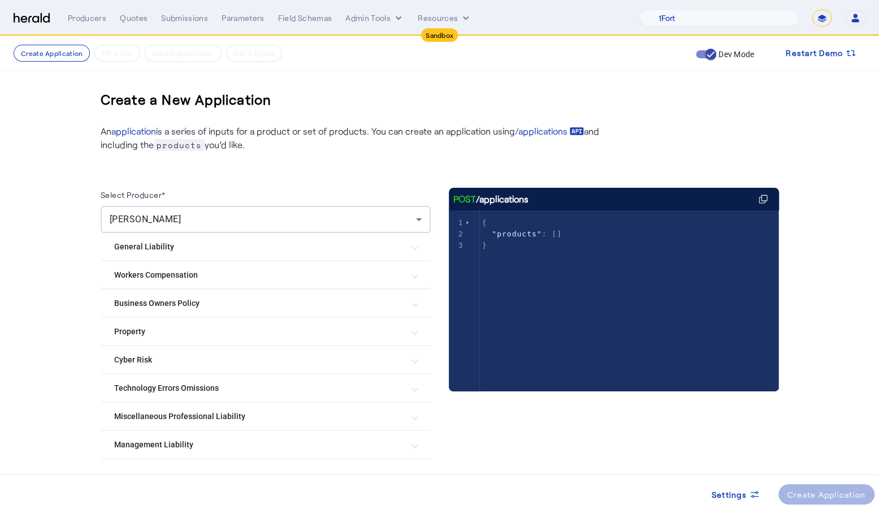
scroll to position [36, 0]
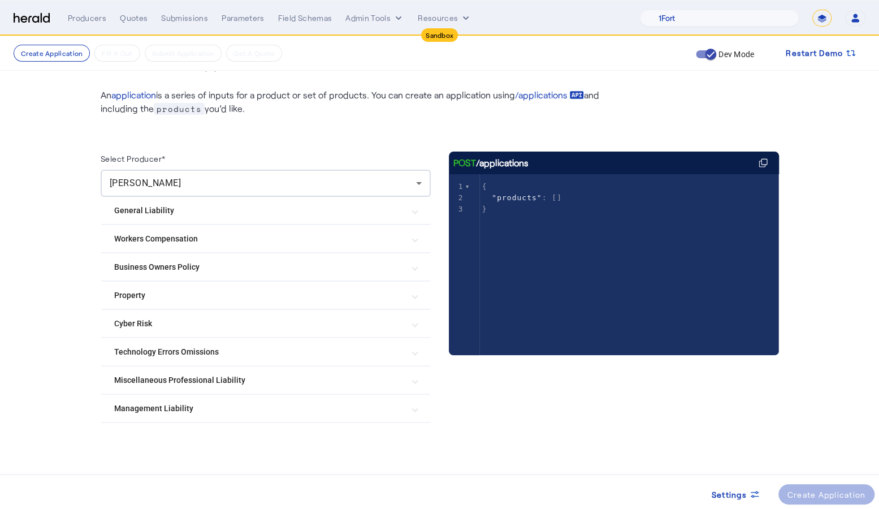
click at [373, 408] on Liability "Management Liability" at bounding box center [259, 409] width 290 height 12
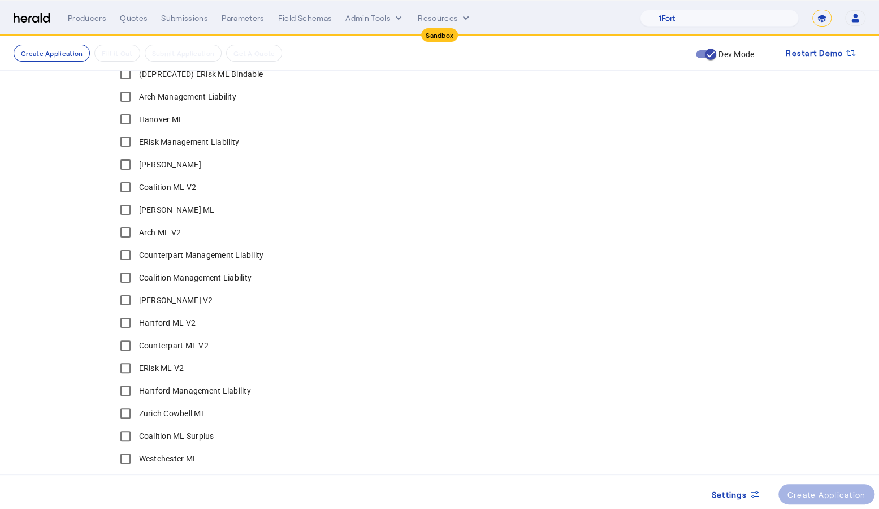
scroll to position [391, 0]
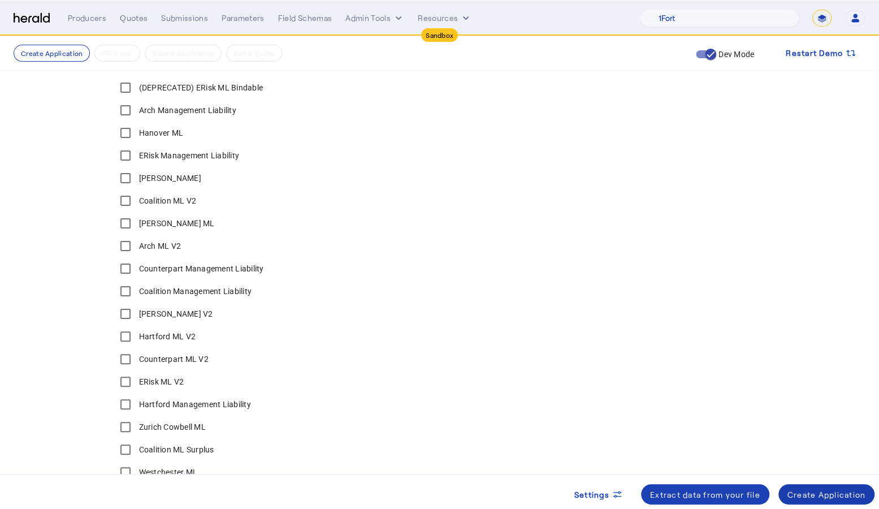
click at [817, 493] on div "Create Application" at bounding box center [827, 495] width 79 height 12
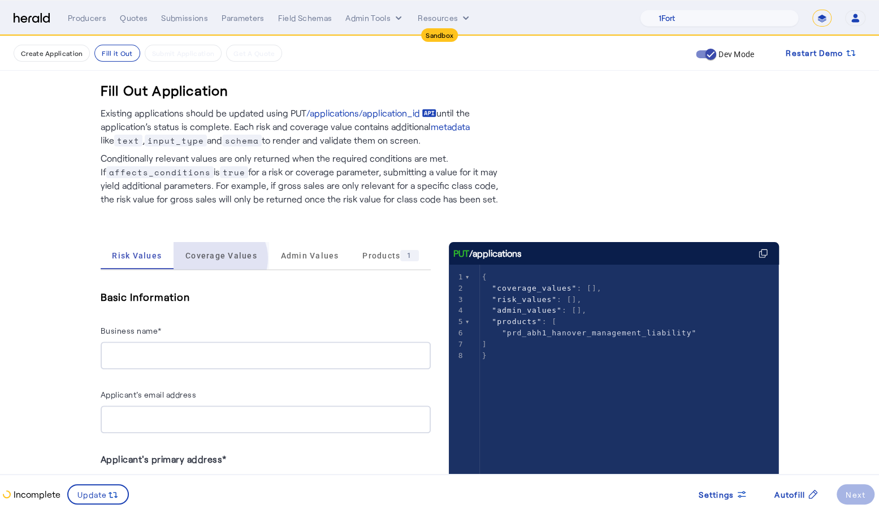
click at [222, 258] on span "Coverage Values" at bounding box center [222, 256] width 72 height 8
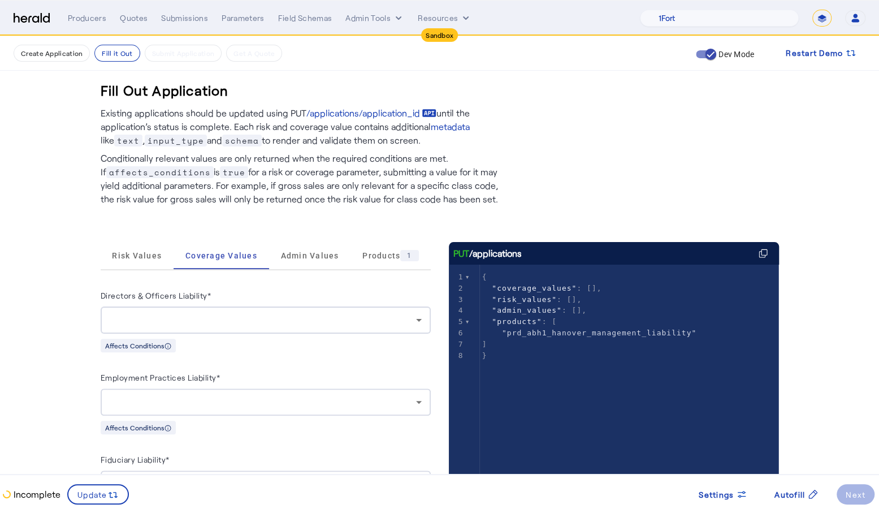
click at [392, 325] on div at bounding box center [263, 320] width 307 height 14
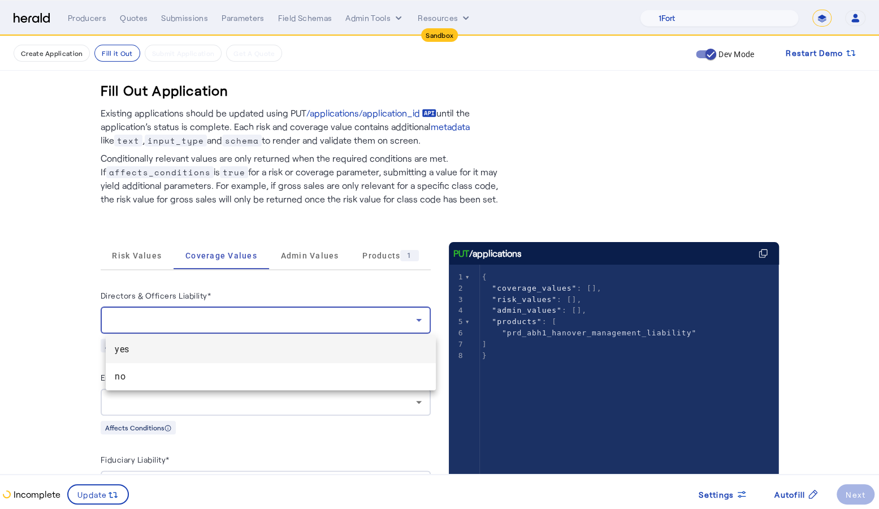
click at [292, 348] on span "yes" at bounding box center [271, 350] width 312 height 14
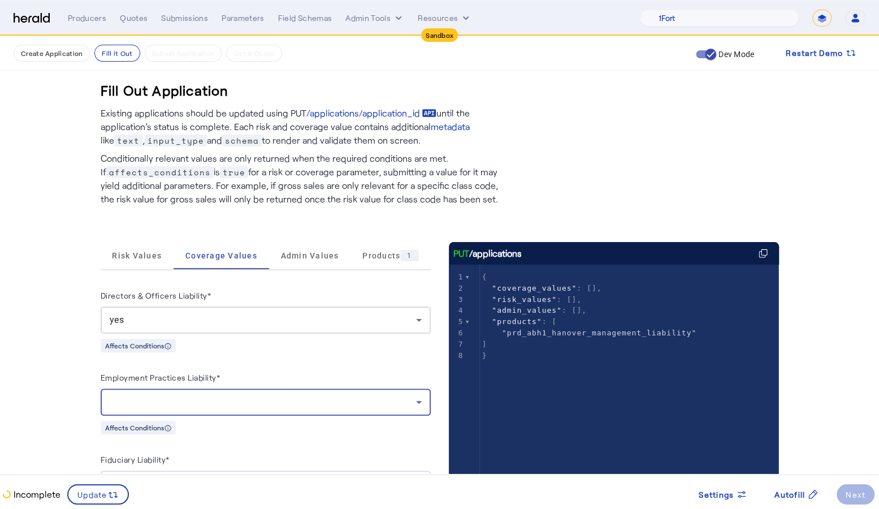
click at [316, 398] on div at bounding box center [263, 402] width 307 height 14
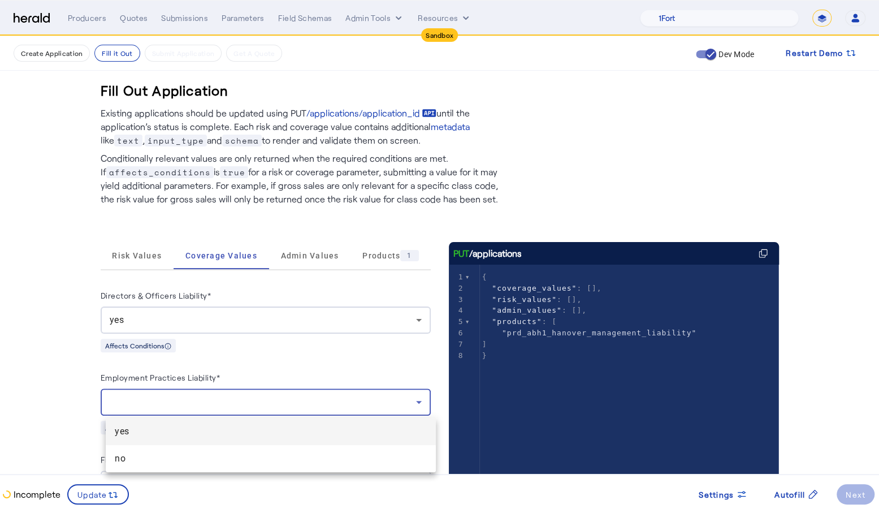
click at [267, 427] on span "yes" at bounding box center [271, 432] width 312 height 14
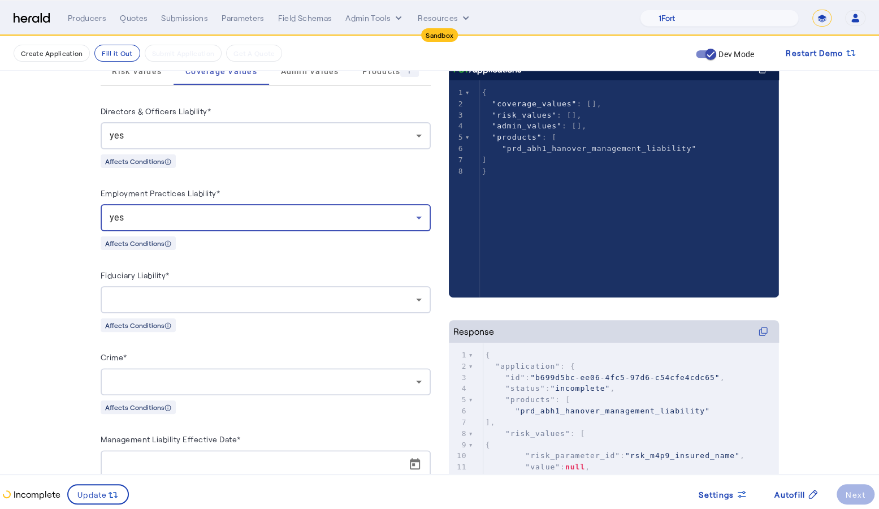
scroll to position [212, 0]
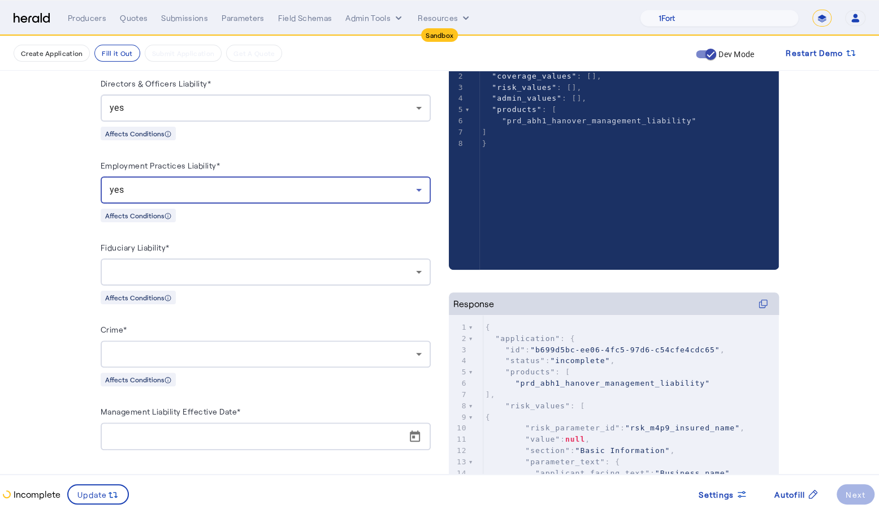
click at [272, 279] on div at bounding box center [266, 271] width 312 height 27
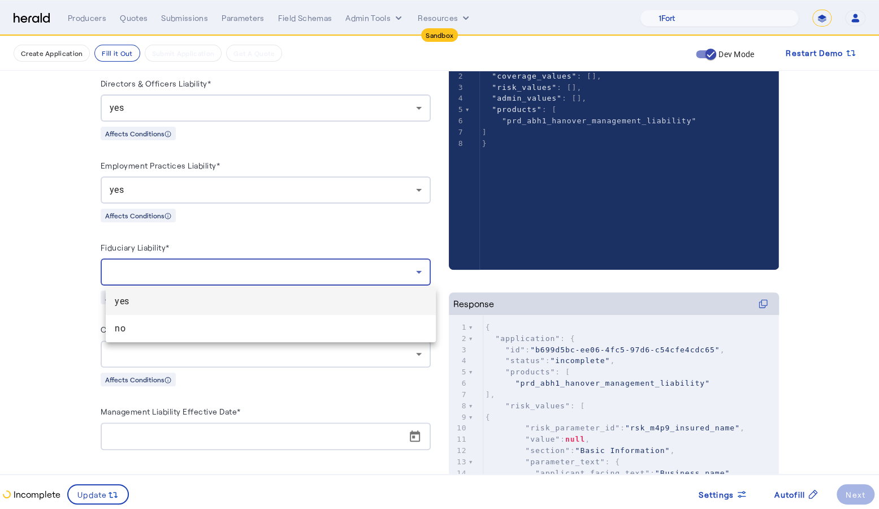
click at [221, 305] on span "yes" at bounding box center [271, 302] width 312 height 14
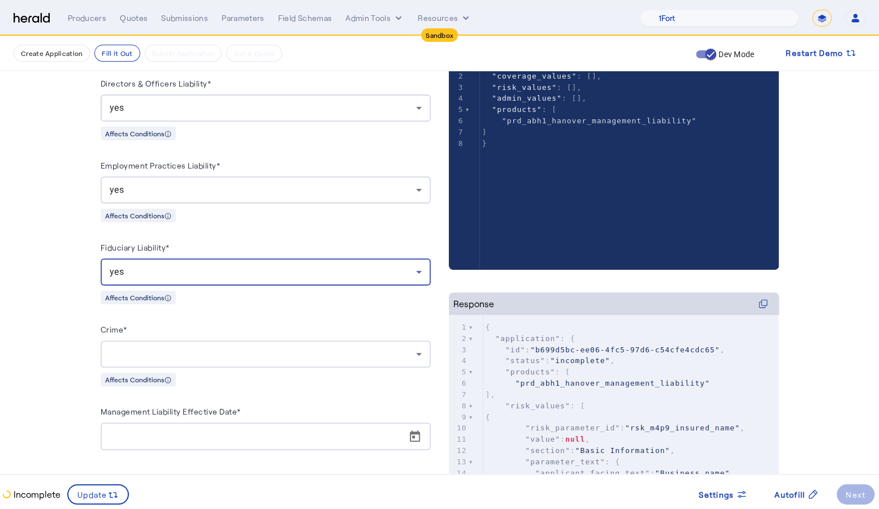
click at [253, 344] on div at bounding box center [266, 353] width 312 height 27
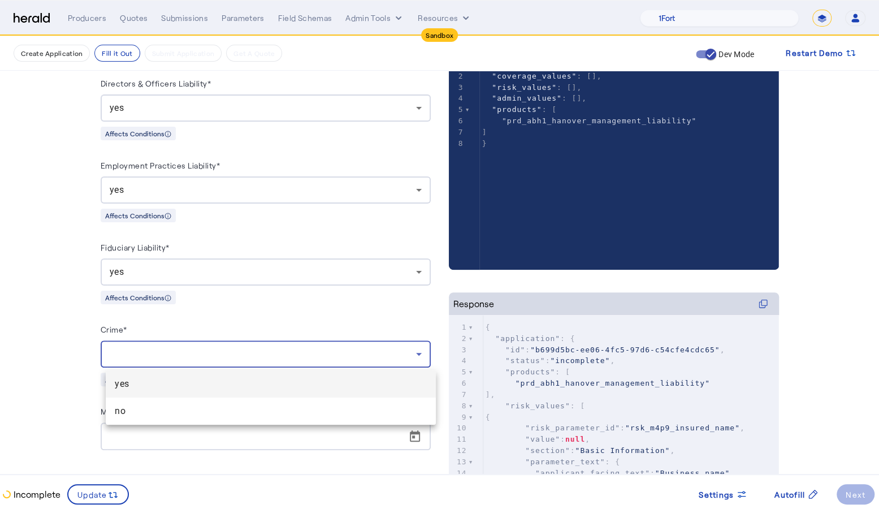
click at [222, 395] on mat-option "yes" at bounding box center [271, 383] width 330 height 27
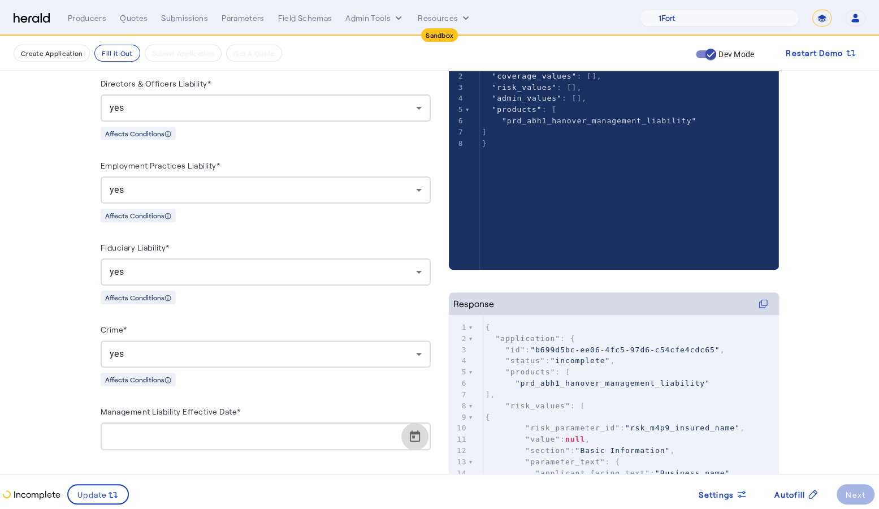
click at [411, 442] on span "Open calendar" at bounding box center [415, 436] width 27 height 27
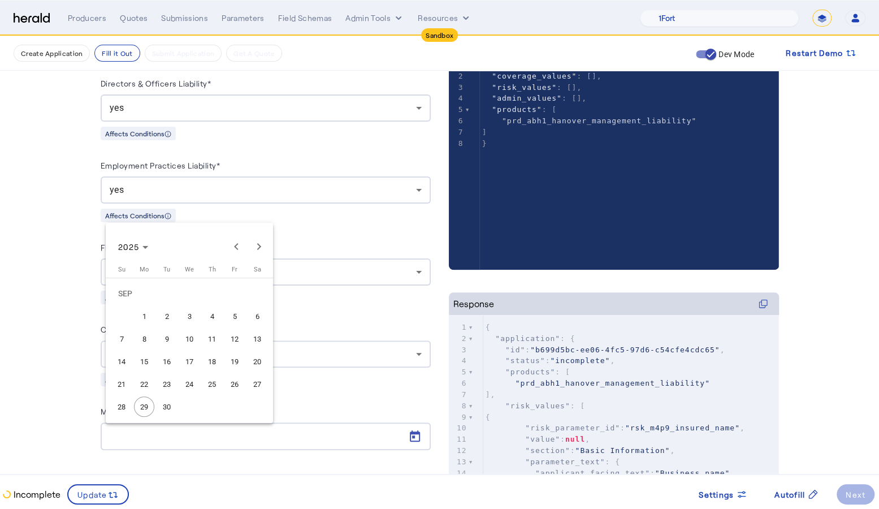
click at [158, 404] on span "30" at bounding box center [167, 406] width 20 height 20
type input "**********"
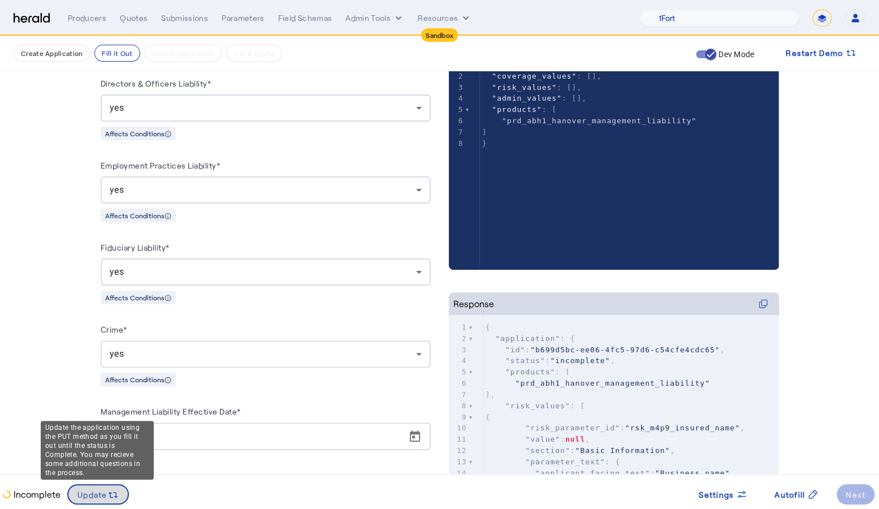
click at [100, 495] on span "Update" at bounding box center [92, 495] width 30 height 12
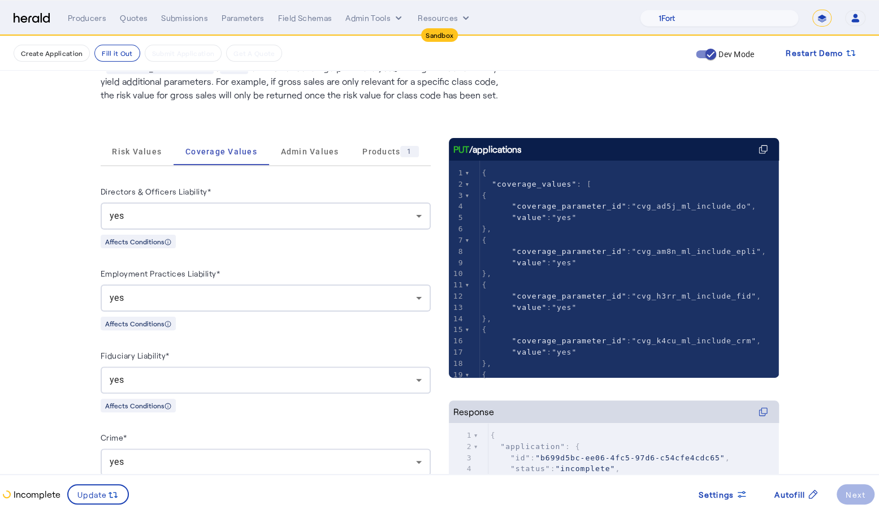
scroll to position [92, 0]
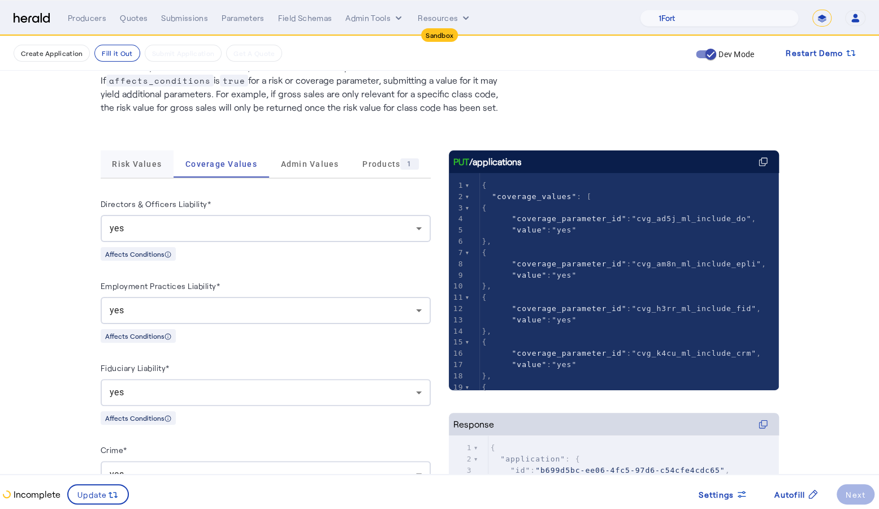
click at [132, 167] on span "Risk Values" at bounding box center [137, 164] width 50 height 8
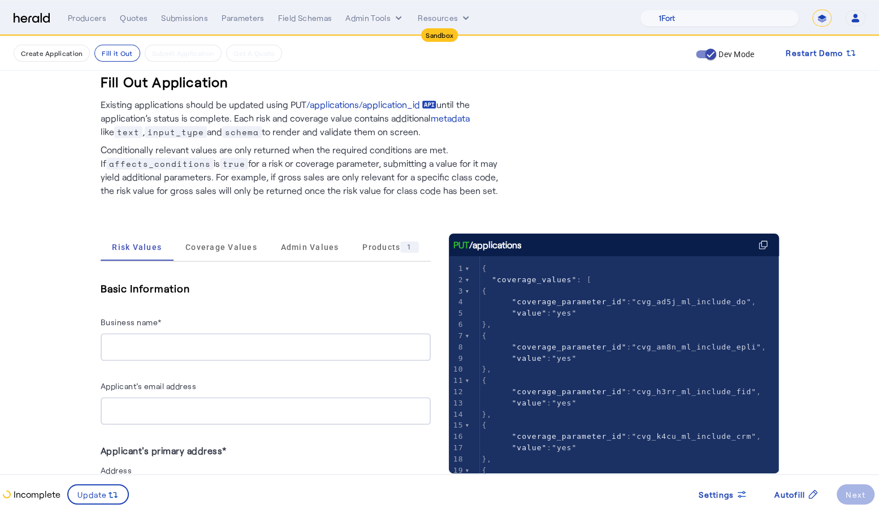
scroll to position [1, 0]
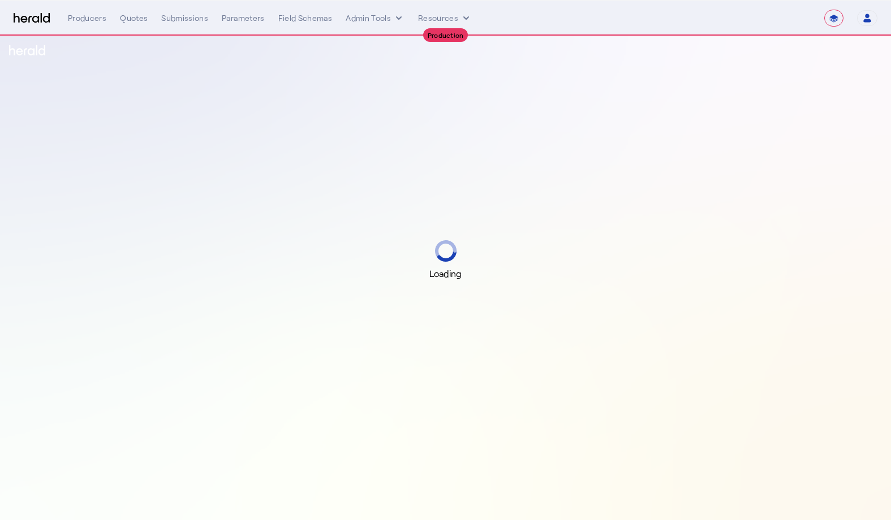
select select "**********"
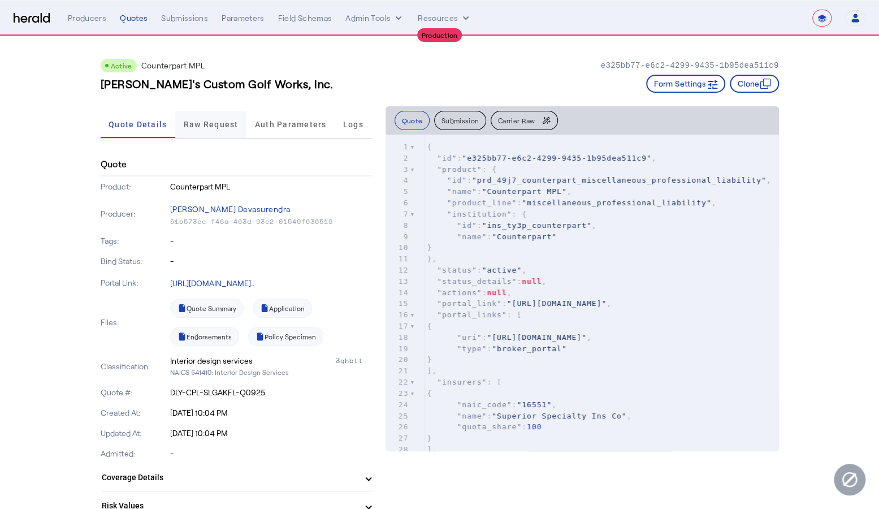
click at [231, 130] on span "Raw Request" at bounding box center [211, 124] width 55 height 27
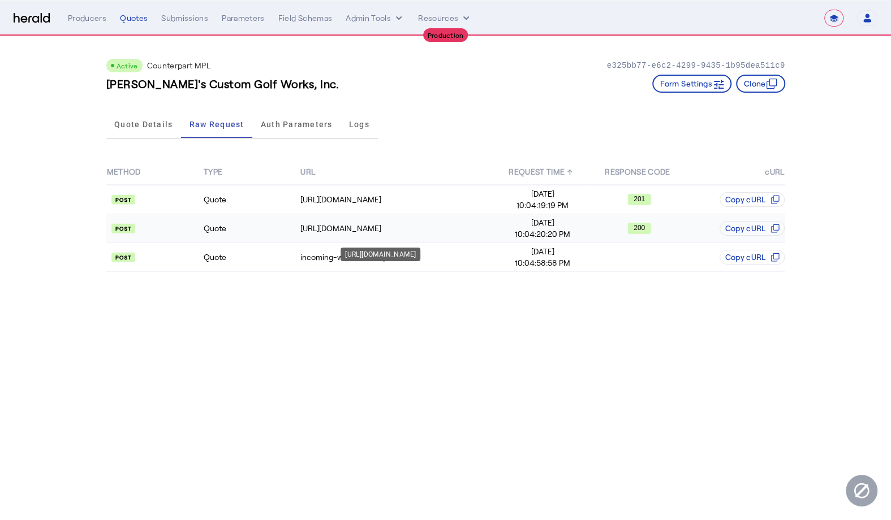
click at [427, 234] on td "https://api.yourcounterpart.com/partners/v1/application/e9e41359-d90d-4ab8-9261…" at bounding box center [397, 228] width 194 height 29
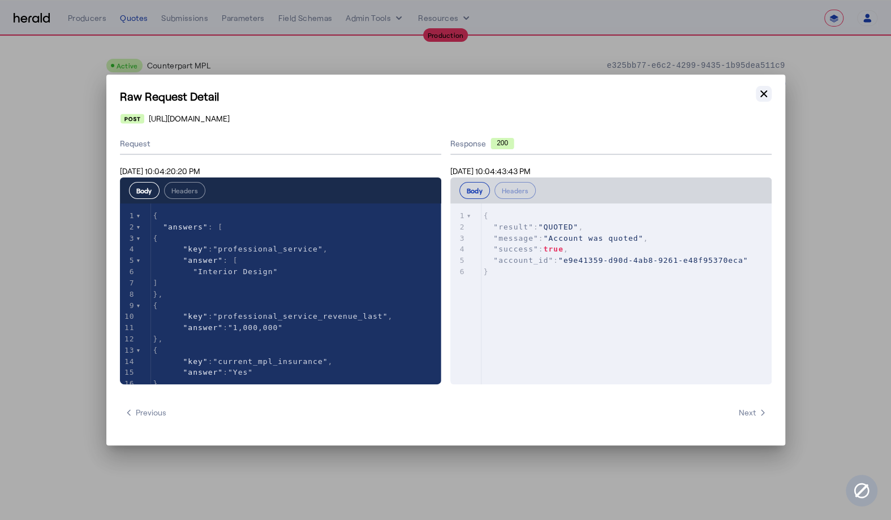
click at [761, 92] on icon "button" at bounding box center [763, 93] width 7 height 7
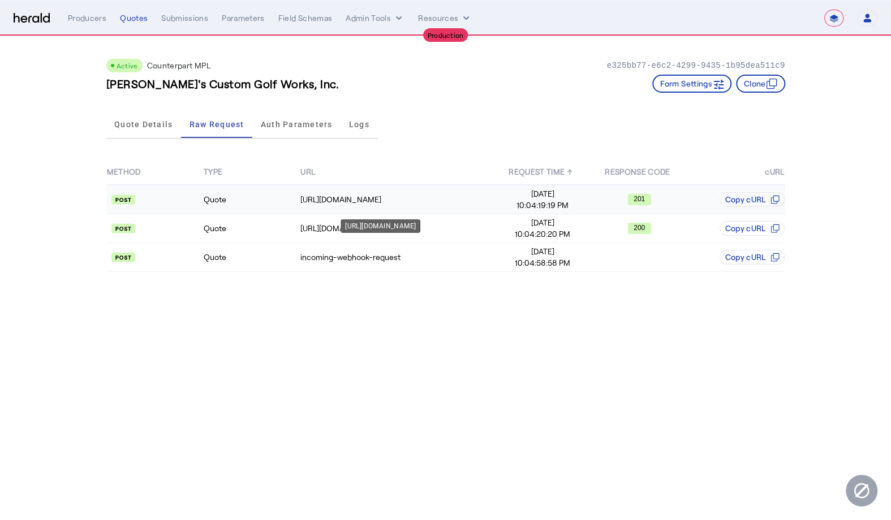
click at [390, 205] on td "https://api.yourcounterpart.com/partners/v1/application/start" at bounding box center [397, 199] width 194 height 29
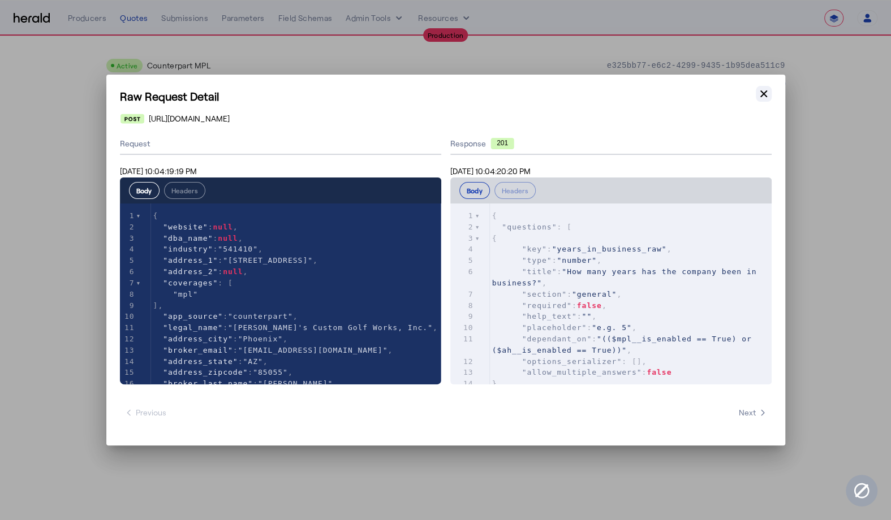
click at [762, 88] on icon "button" at bounding box center [763, 93] width 11 height 11
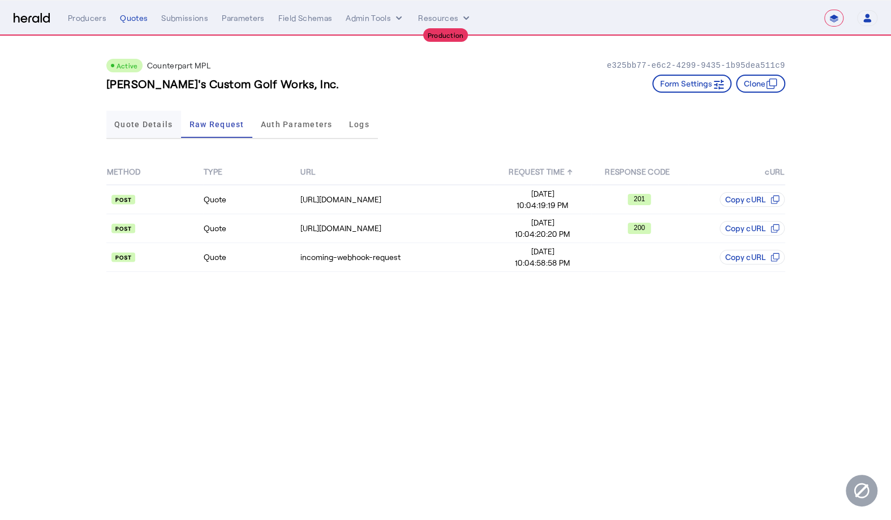
click at [145, 123] on span "Quote Details" at bounding box center [143, 124] width 58 height 8
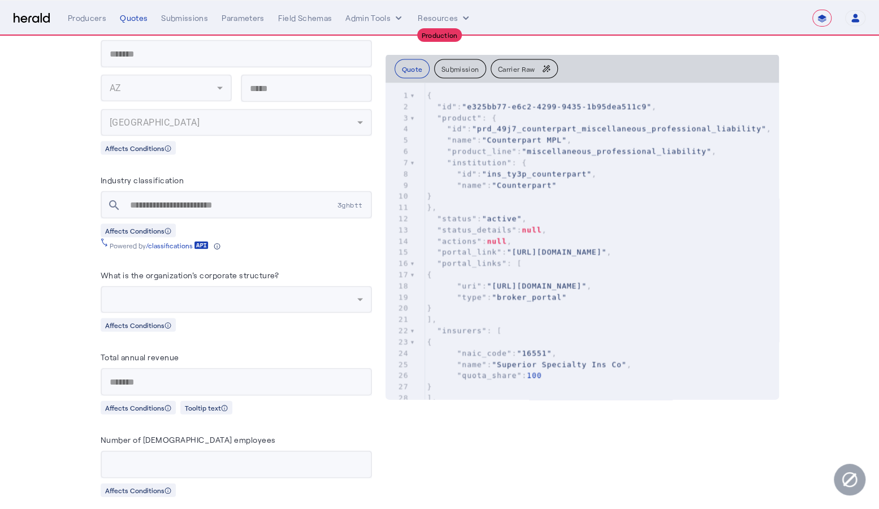
scroll to position [1248, 0]
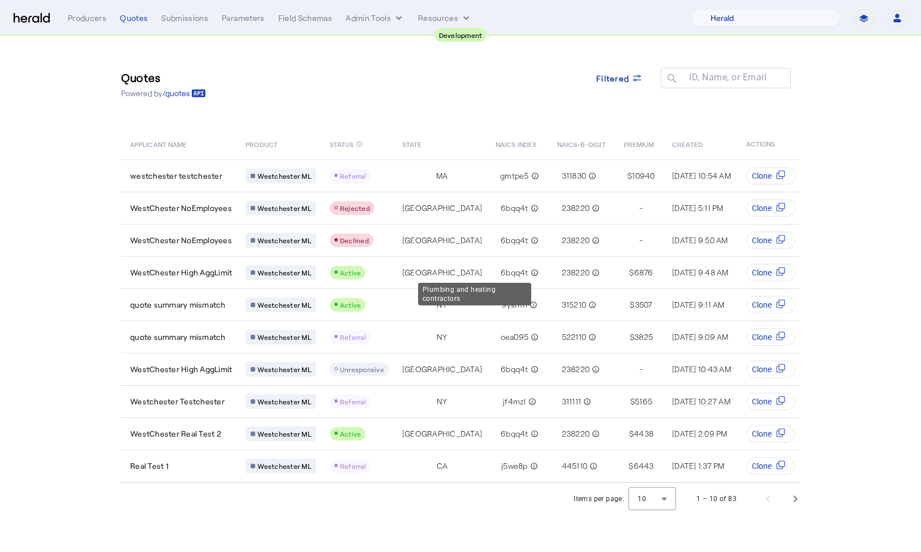
select select "pfm_2v8p_herald_api"
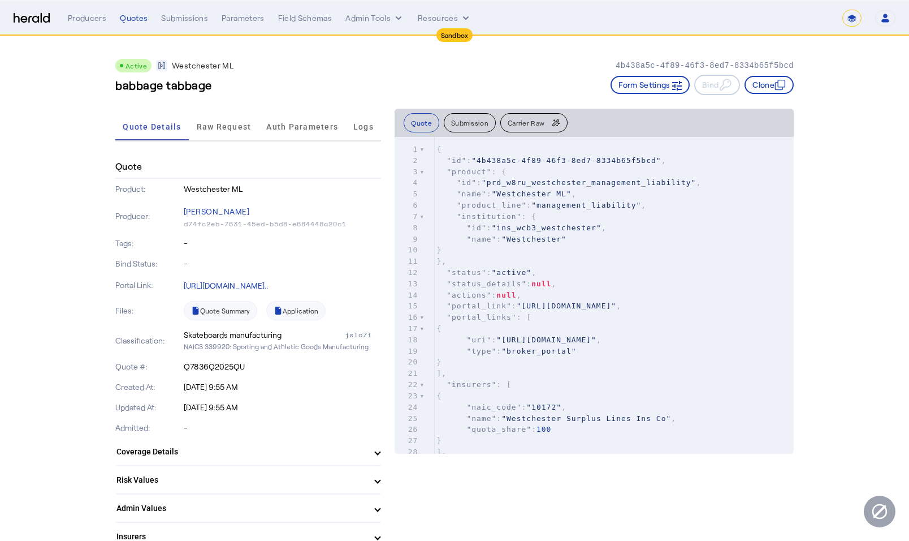
select select "*******"
click at [27, 16] on img at bounding box center [32, 18] width 36 height 11
click at [21, 20] on img at bounding box center [32, 18] width 36 height 11
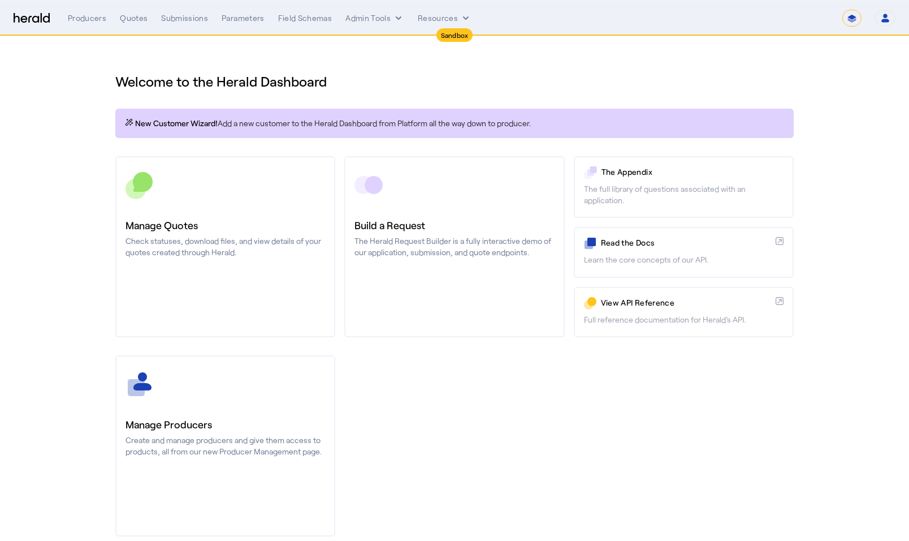
click at [139, 24] on div "**********" at bounding box center [482, 18] width 828 height 17
click at [137, 20] on div "Quotes" at bounding box center [134, 17] width 28 height 11
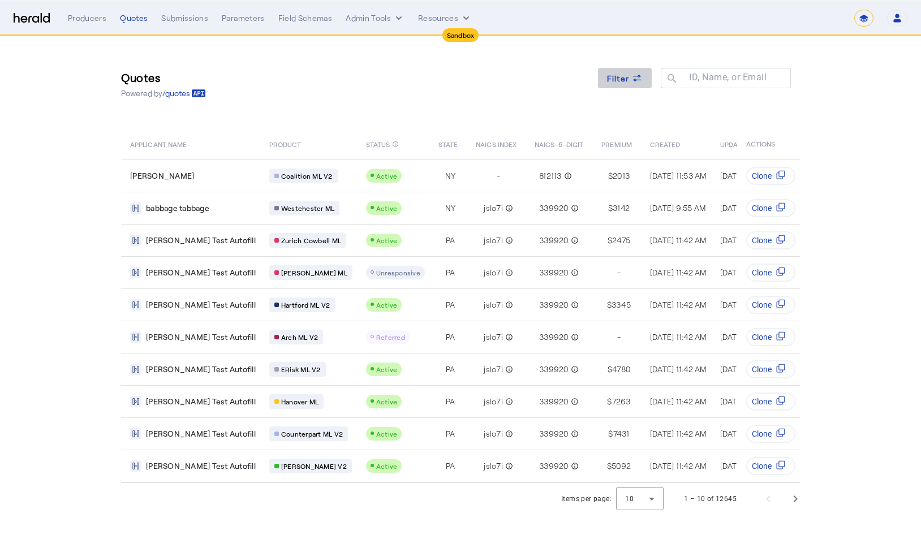
click at [620, 78] on span "Filter" at bounding box center [618, 78] width 23 height 12
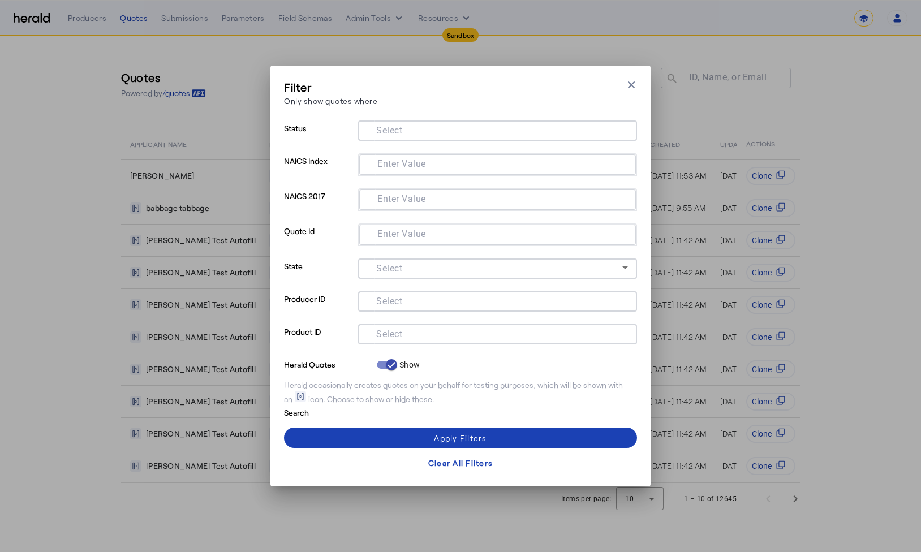
click at [408, 327] on input "Select" at bounding box center [495, 333] width 256 height 14
type input "***"
click at [476, 442] on div "Apply Filters" at bounding box center [460, 438] width 53 height 12
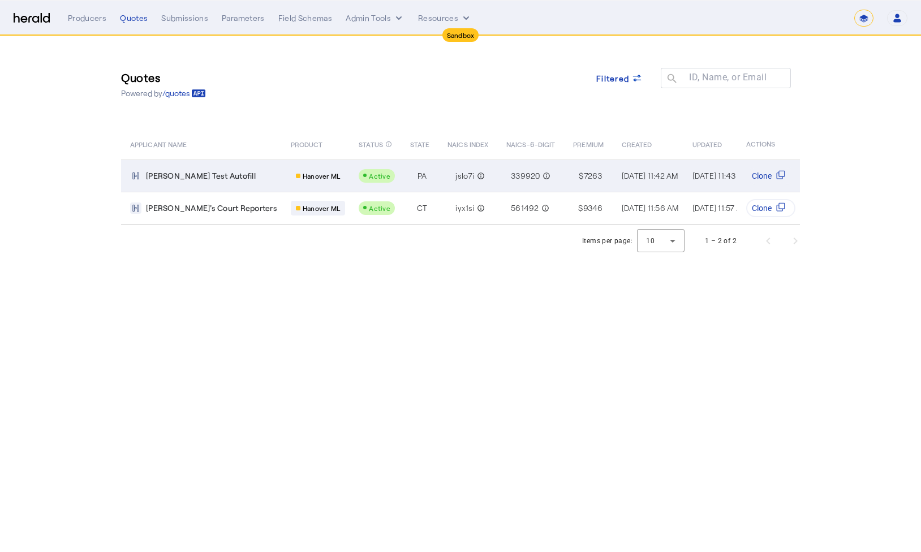
click at [438, 183] on td "jslo7i info_outline" at bounding box center [467, 175] width 59 height 32
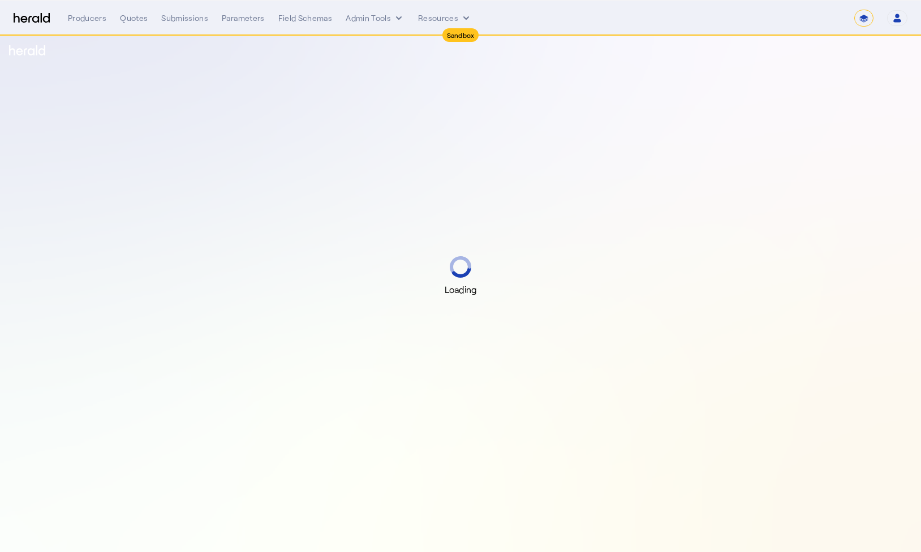
select select "*******"
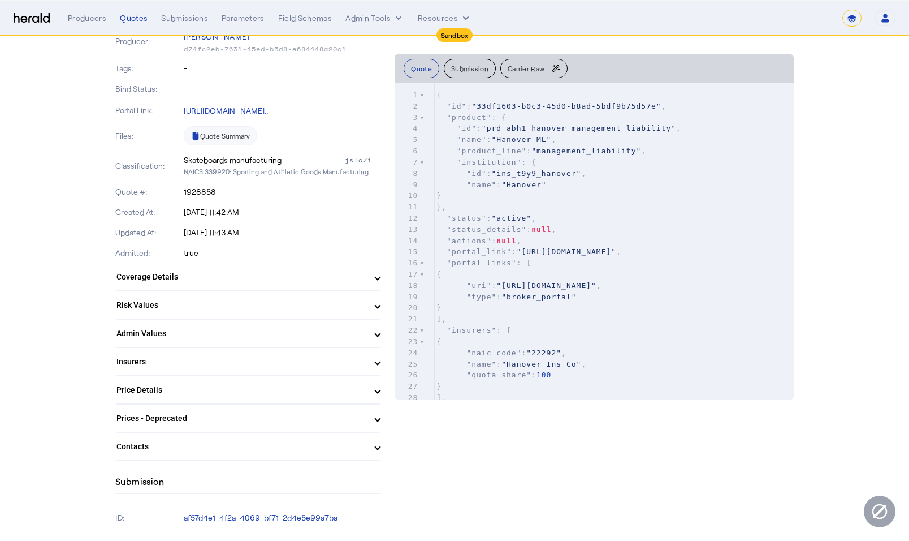
scroll to position [211, 0]
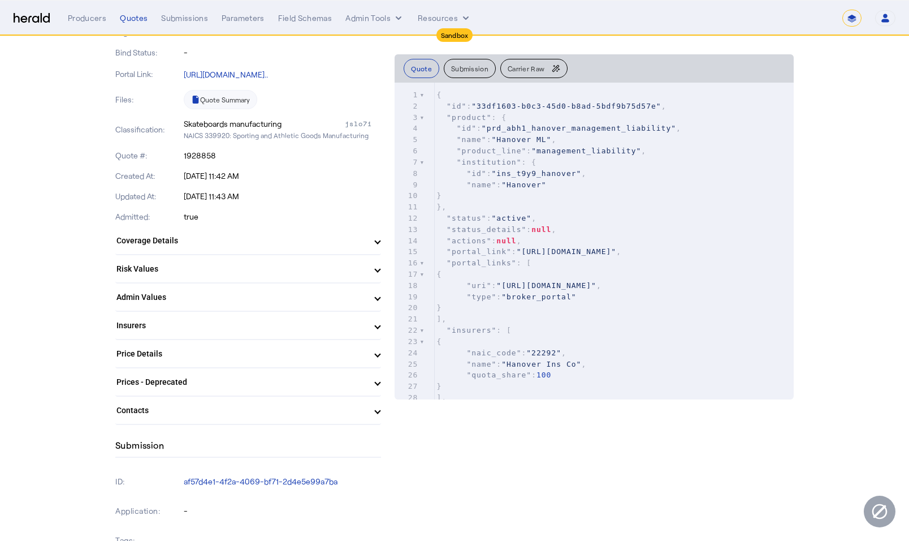
click at [350, 409] on mat-panel-title "Contacts" at bounding box center [242, 410] width 250 height 12
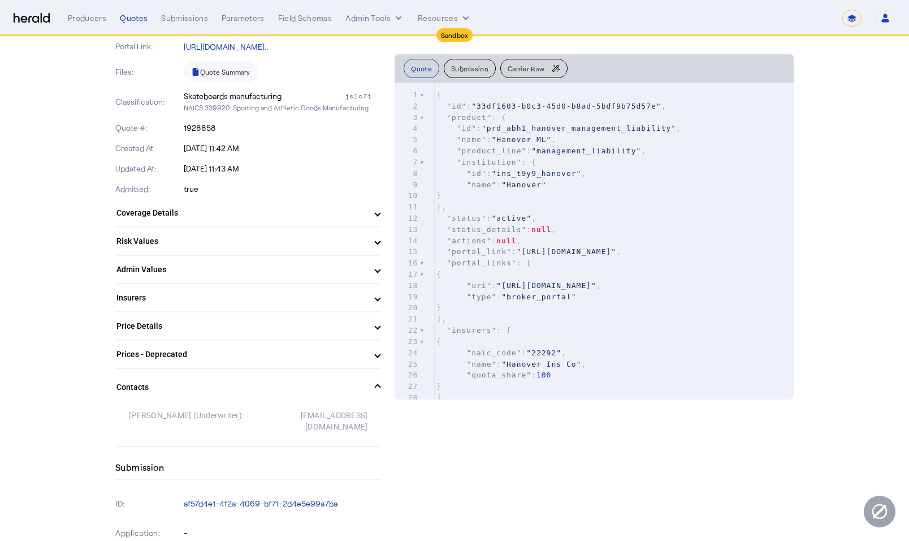
scroll to position [241, 0]
click at [530, 60] on button "Carrier Raw" at bounding box center [534, 68] width 67 height 19
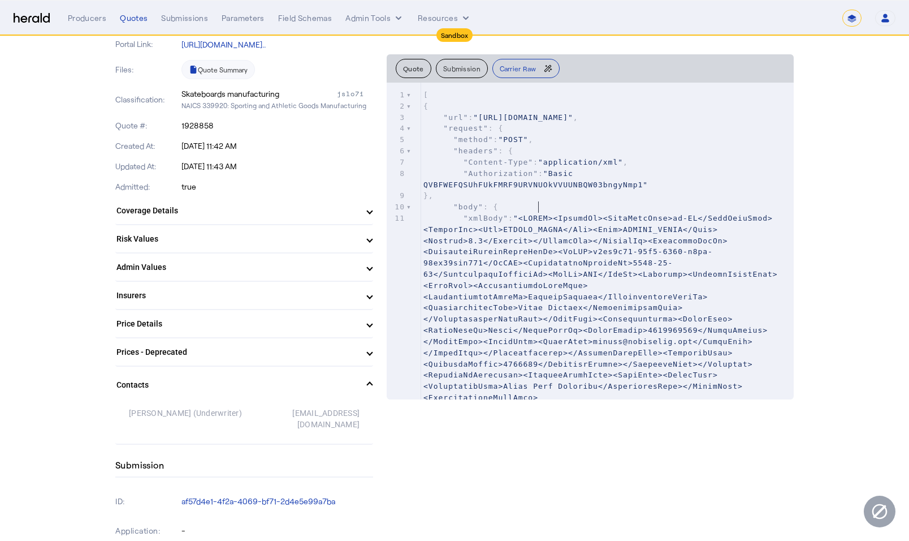
click at [542, 189] on span ""Basic QVBFWEFQSUhFUkFMRF9URVNUOkVVUUNBQW03bngyNmp1"" at bounding box center [536, 179] width 225 height 20
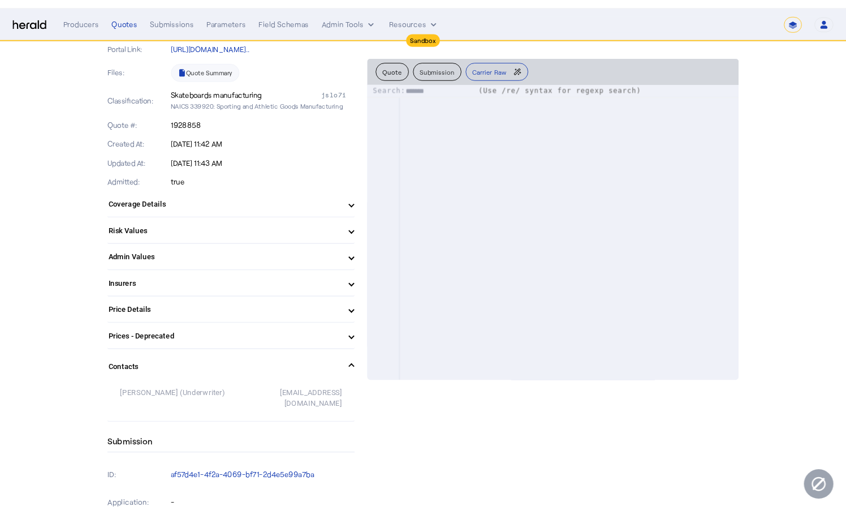
scroll to position [7301, 0]
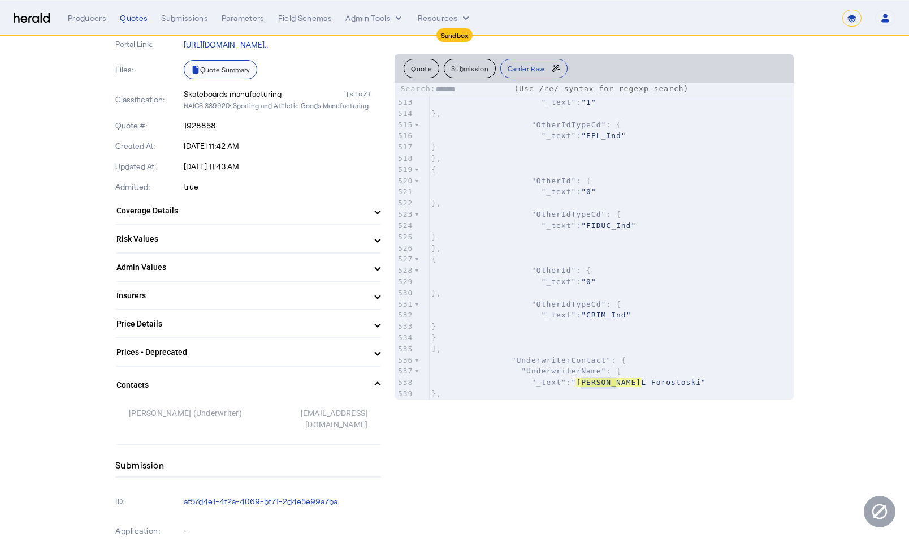
type input "*******"
click at [222, 73] on link "Quote Summary" at bounding box center [221, 69] width 74 height 19
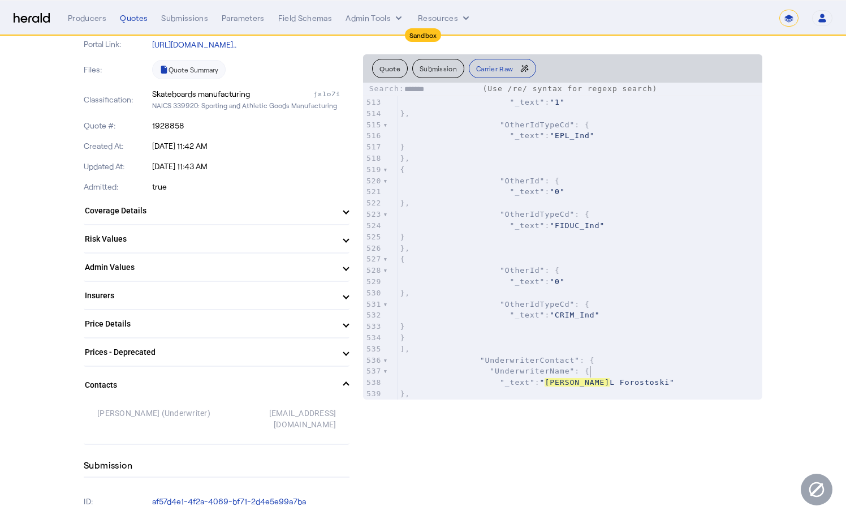
click at [631, 370] on pre ""UnderwriterName" : {" at bounding box center [580, 370] width 365 height 11
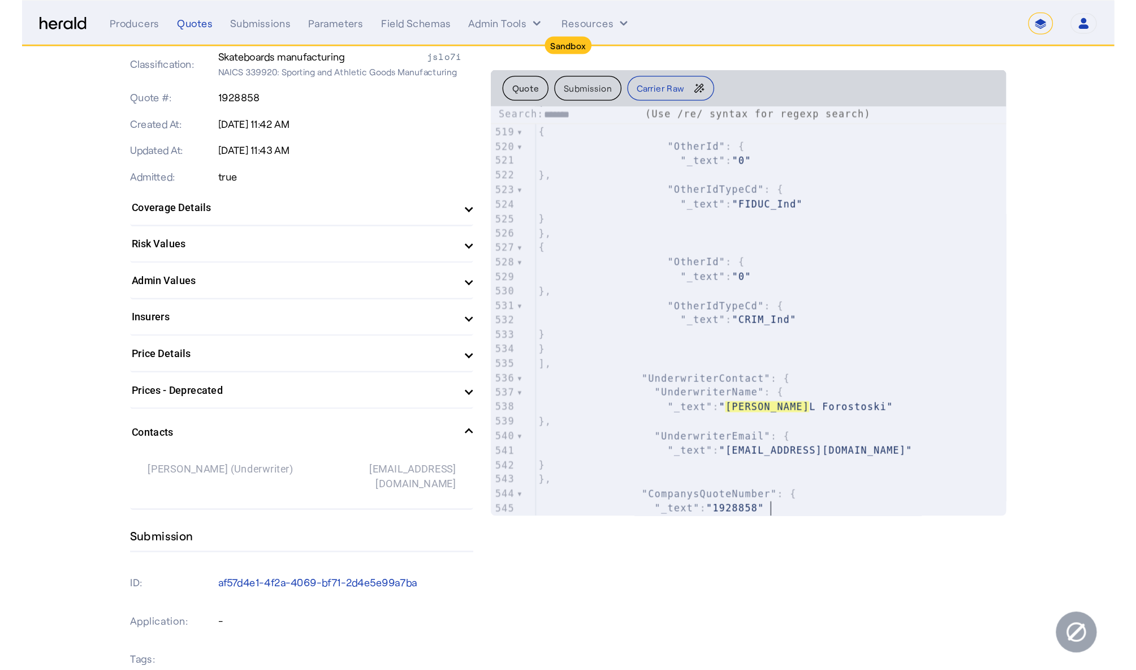
scroll to position [0, 0]
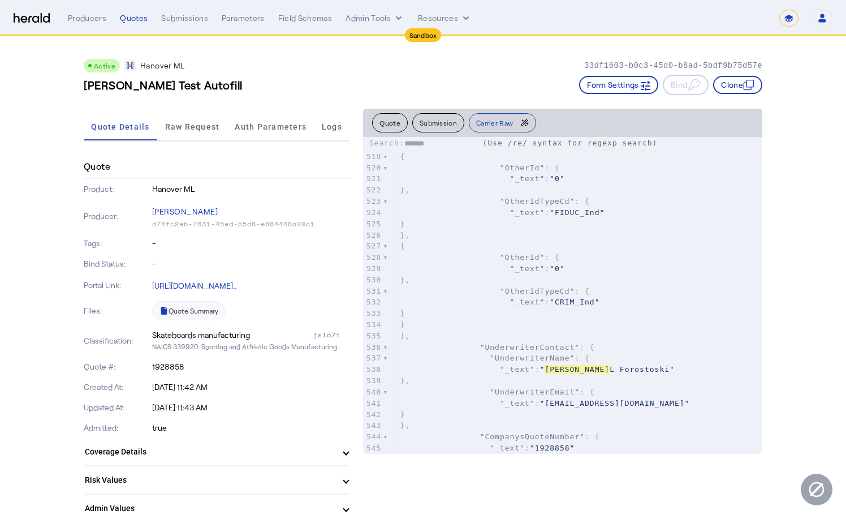
click at [36, 21] on img at bounding box center [32, 18] width 36 height 11
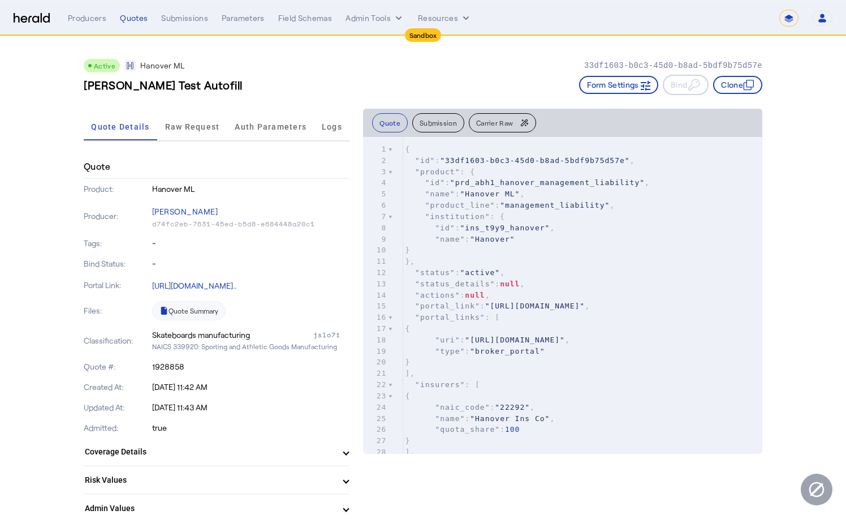
click at [32, 23] on div "**********" at bounding box center [423, 18] width 819 height 17
click at [31, 18] on img at bounding box center [32, 18] width 36 height 11
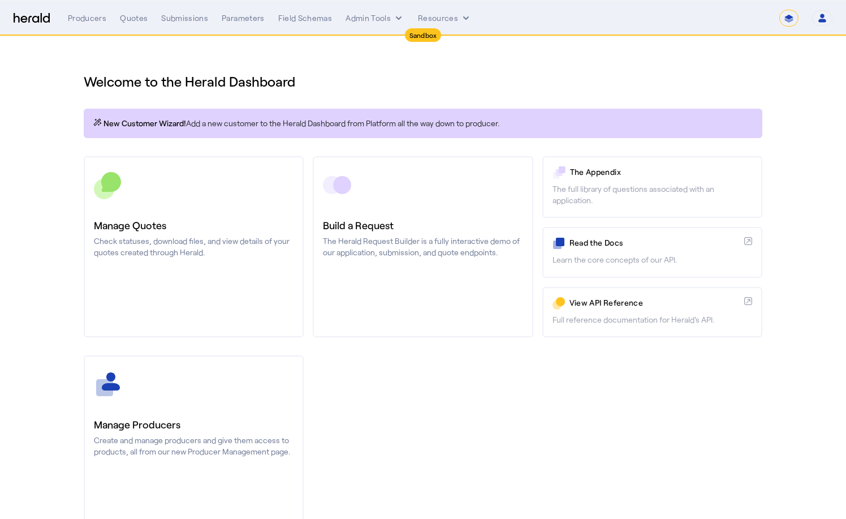
click at [455, 80] on h1 "Welcome to the Herald Dashboard" at bounding box center [423, 81] width 679 height 18
